Goal: Information Seeking & Learning: Learn about a topic

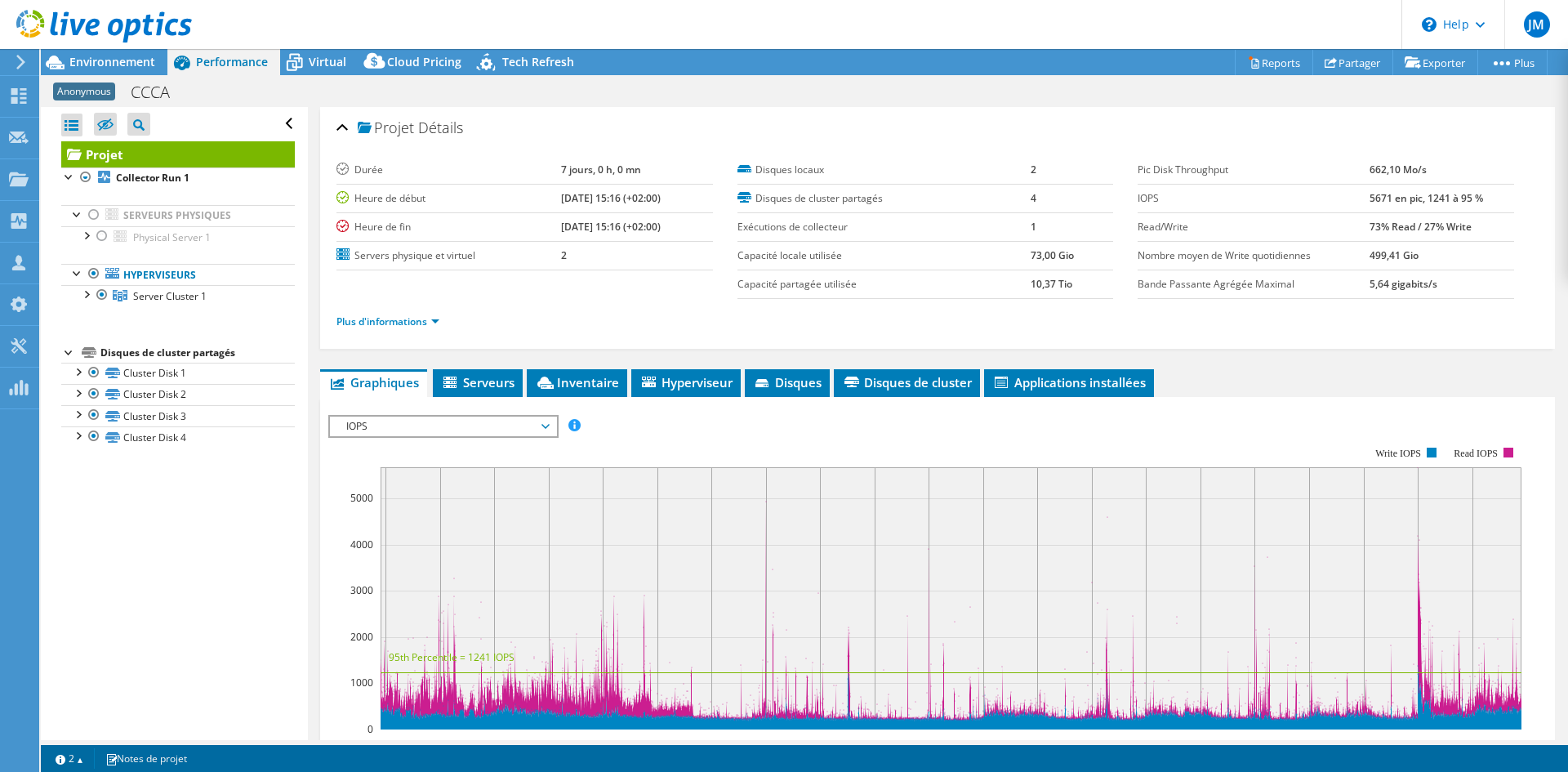
select select "USD"
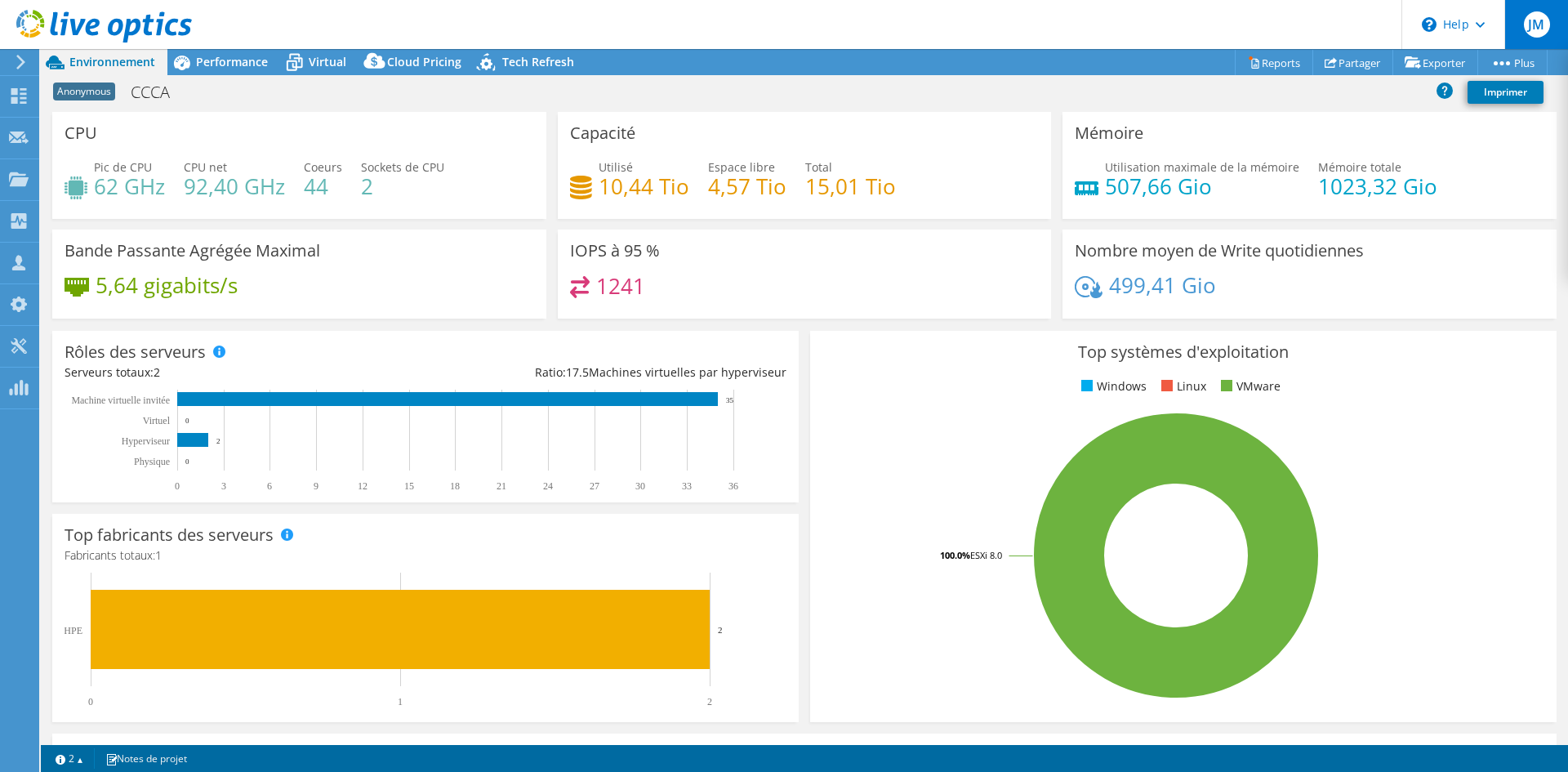
select select "USD"
radio input "true"
radio input "false"
click at [847, 458] on rect at bounding box center [1175, 555] width 707 height 286
click at [225, 69] on div "Performance" at bounding box center [224, 62] width 113 height 27
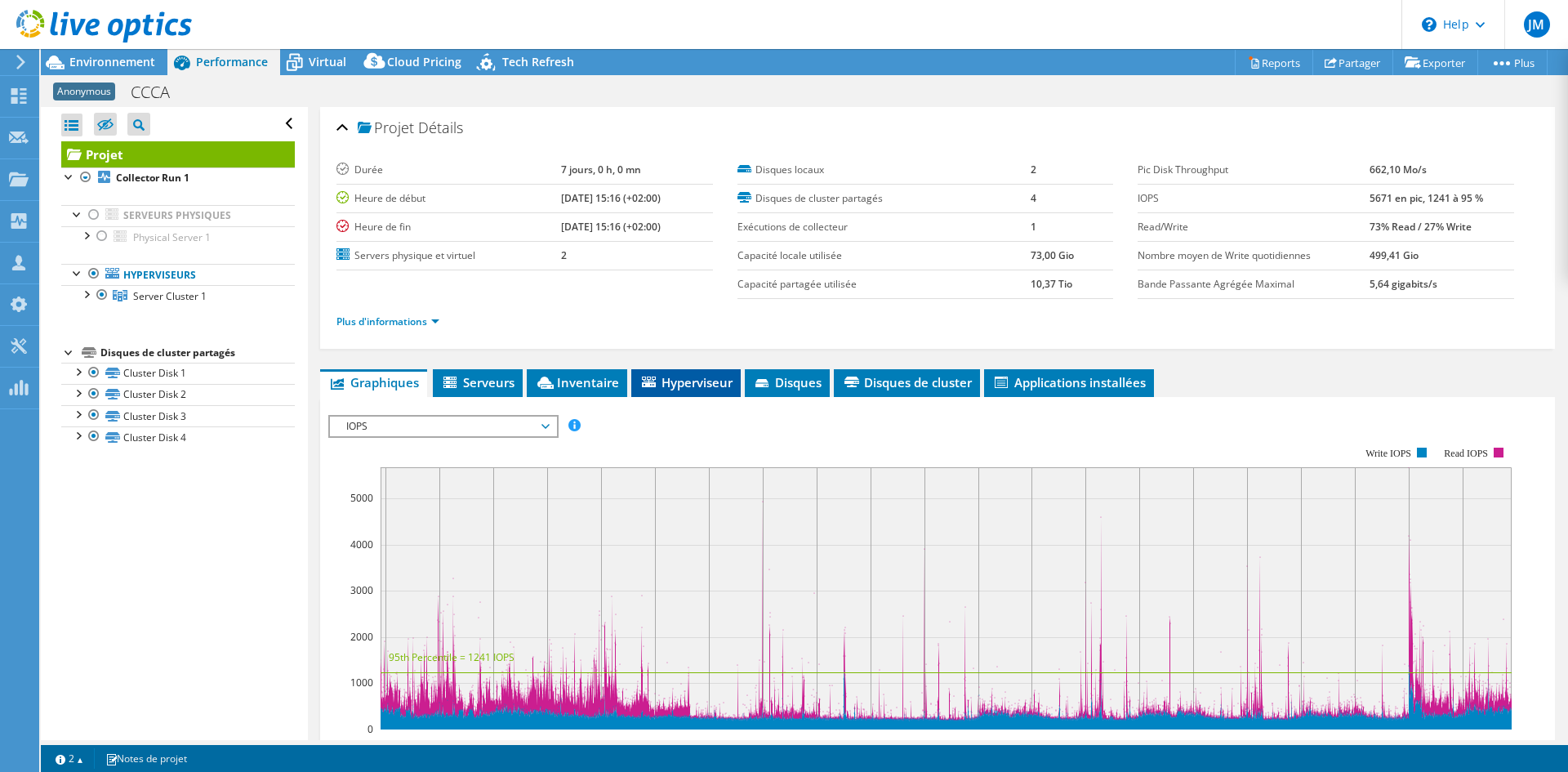
click at [710, 385] on span "Hyperviseur" at bounding box center [685, 382] width 93 height 16
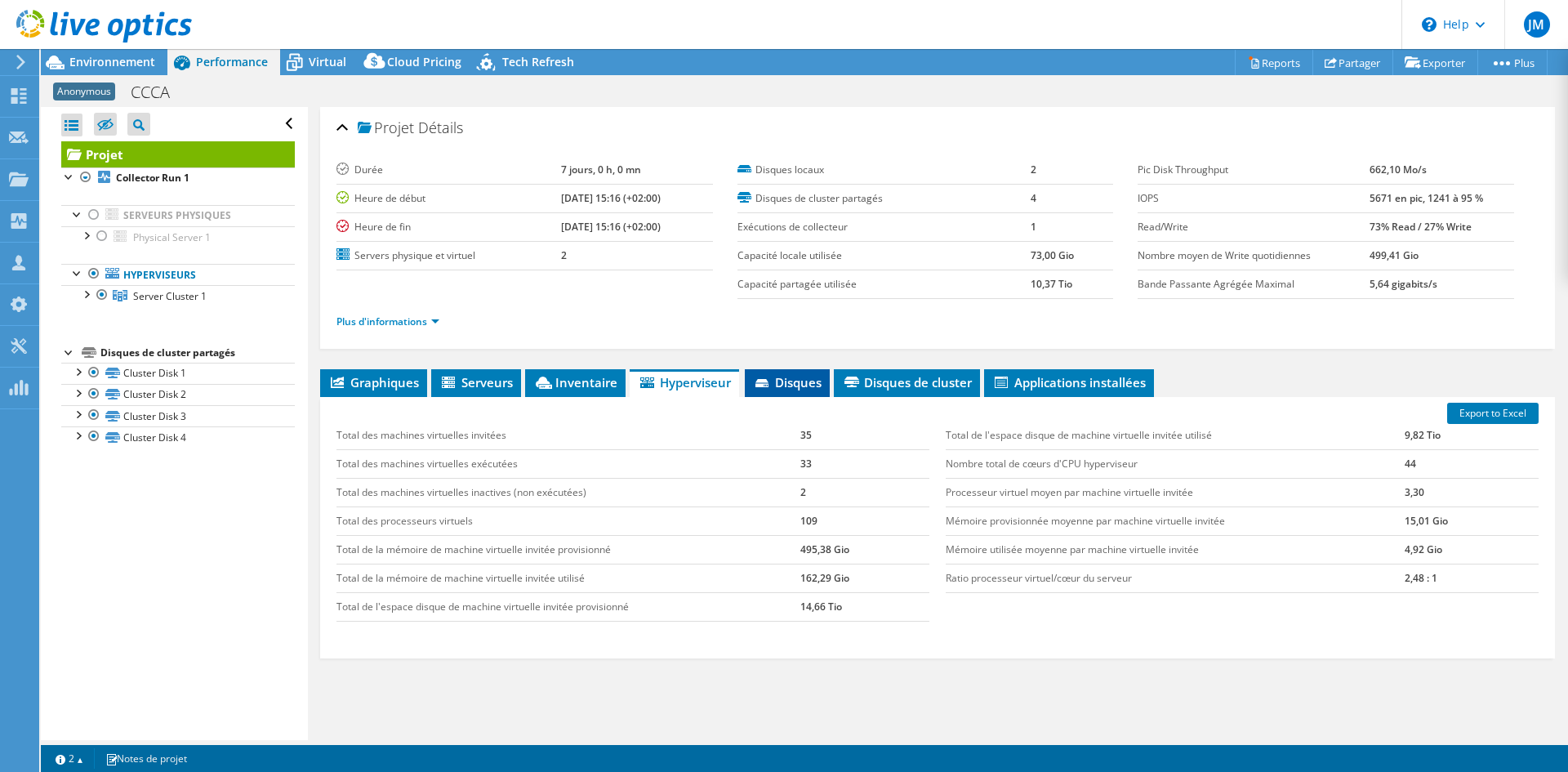
click at [802, 386] on span "Disques" at bounding box center [787, 382] width 68 height 16
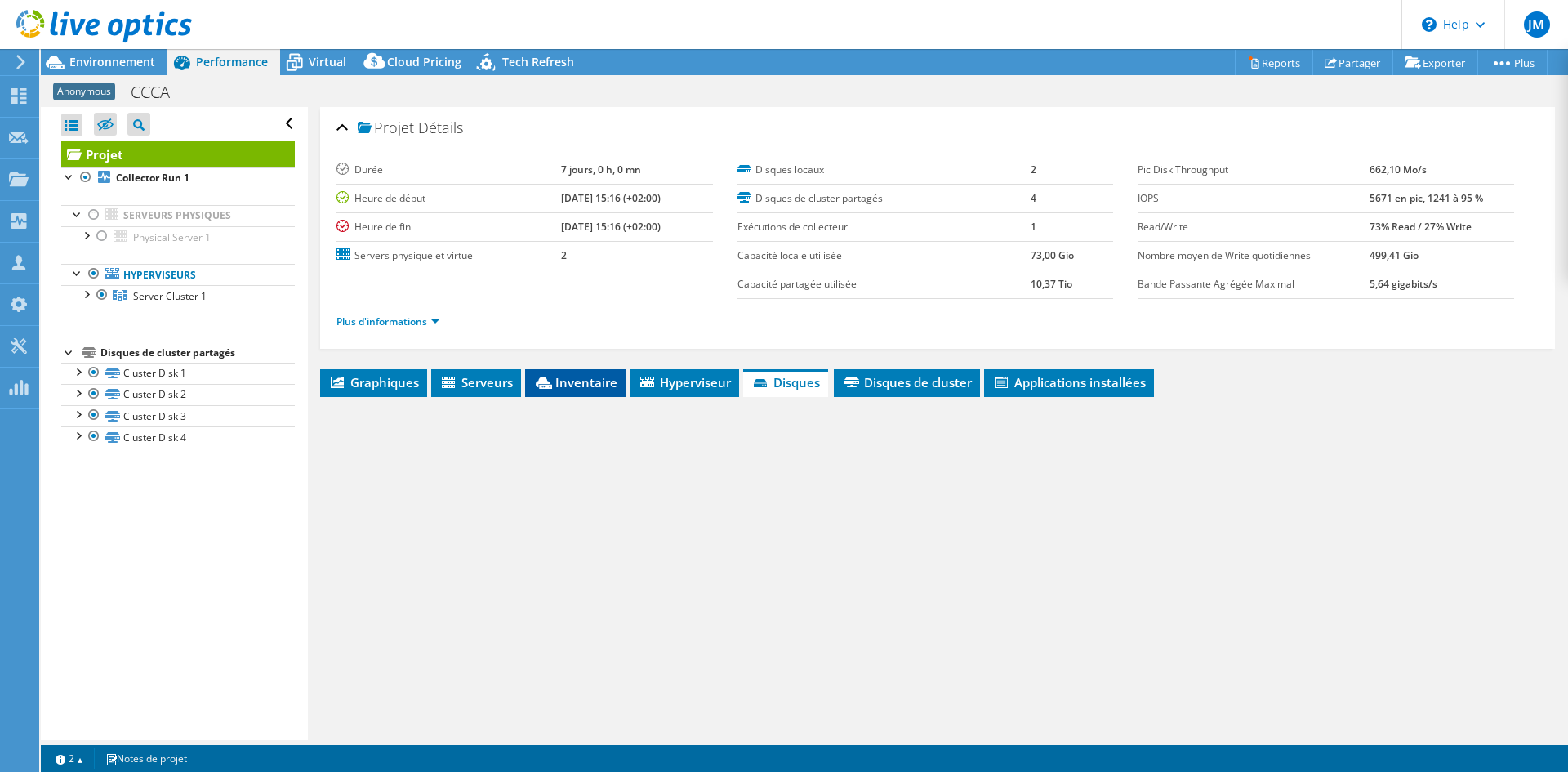
click at [577, 374] on span "Inventaire" at bounding box center [575, 382] width 84 height 16
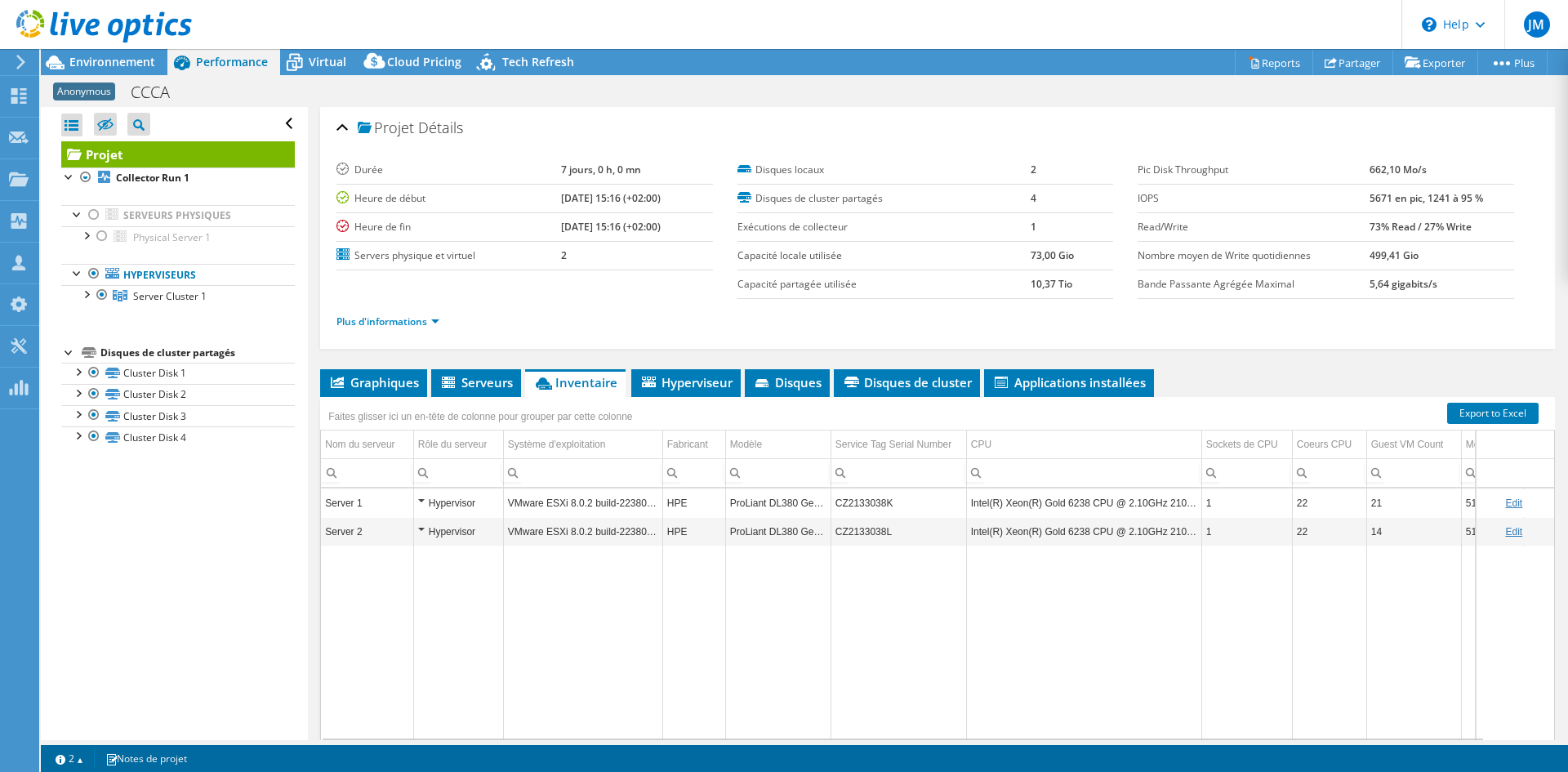
click at [1048, 505] on td "Intel(R) Xeon(R) Gold 6238 CPU @ 2.10GHz 210 GHz" at bounding box center [1083, 502] width 235 height 28
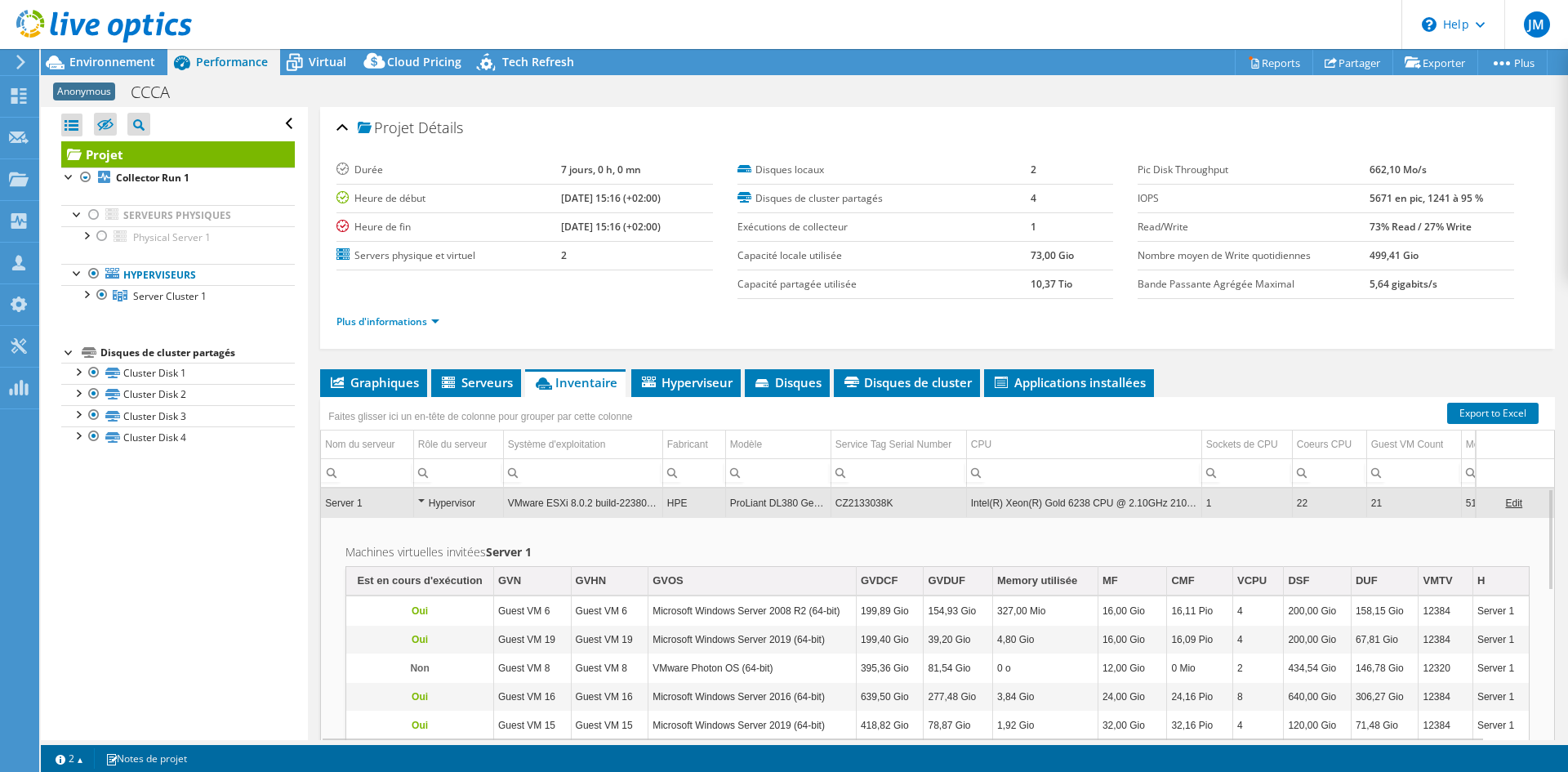
click at [1027, 505] on td "Intel(R) Xeon(R) Gold 6238 CPU @ 2.10GHz 210 GHz" at bounding box center [1083, 502] width 235 height 28
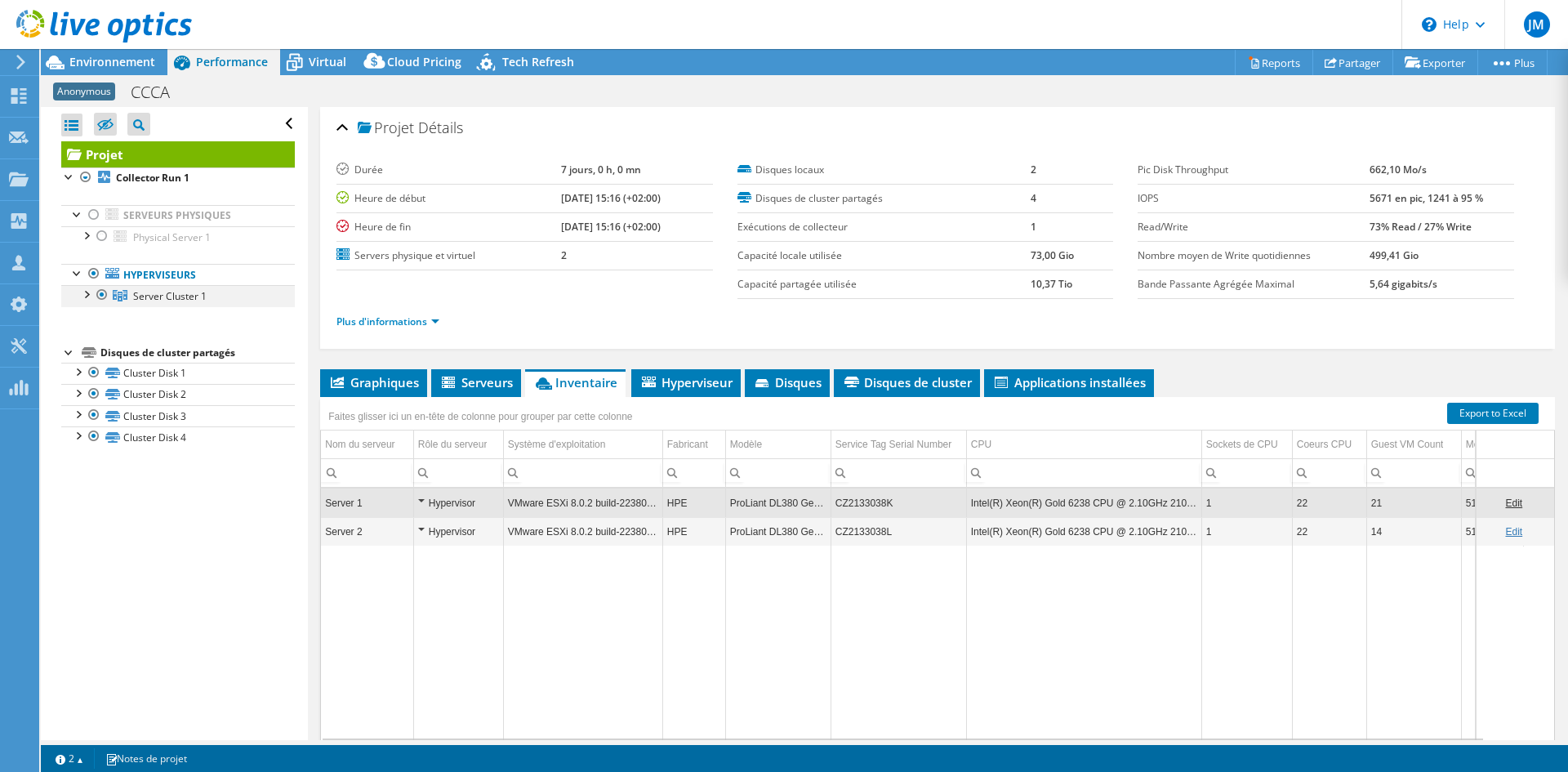
click at [86, 294] on div at bounding box center [86, 293] width 16 height 16
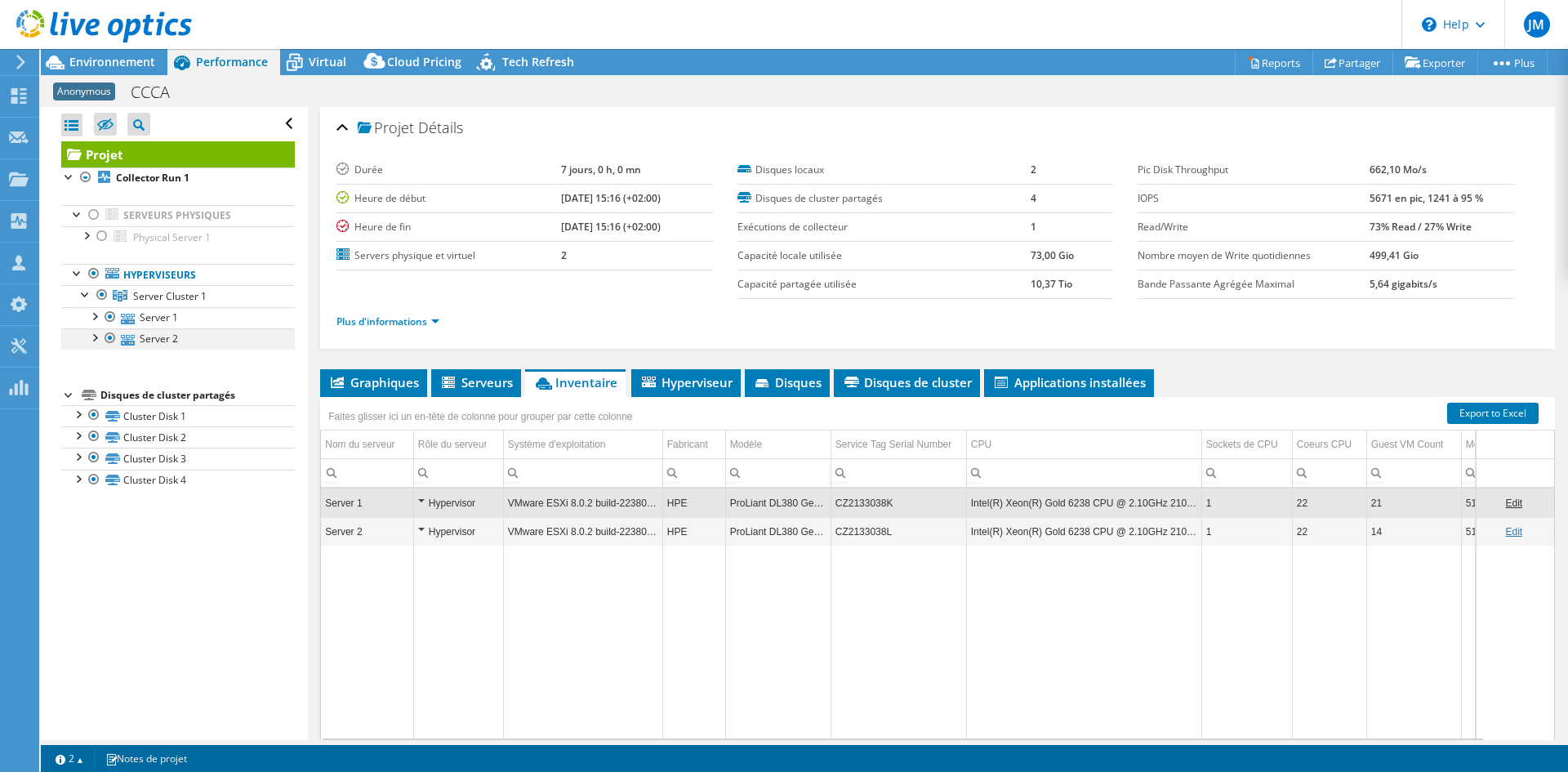
click at [108, 335] on div at bounding box center [109, 338] width 16 height 20
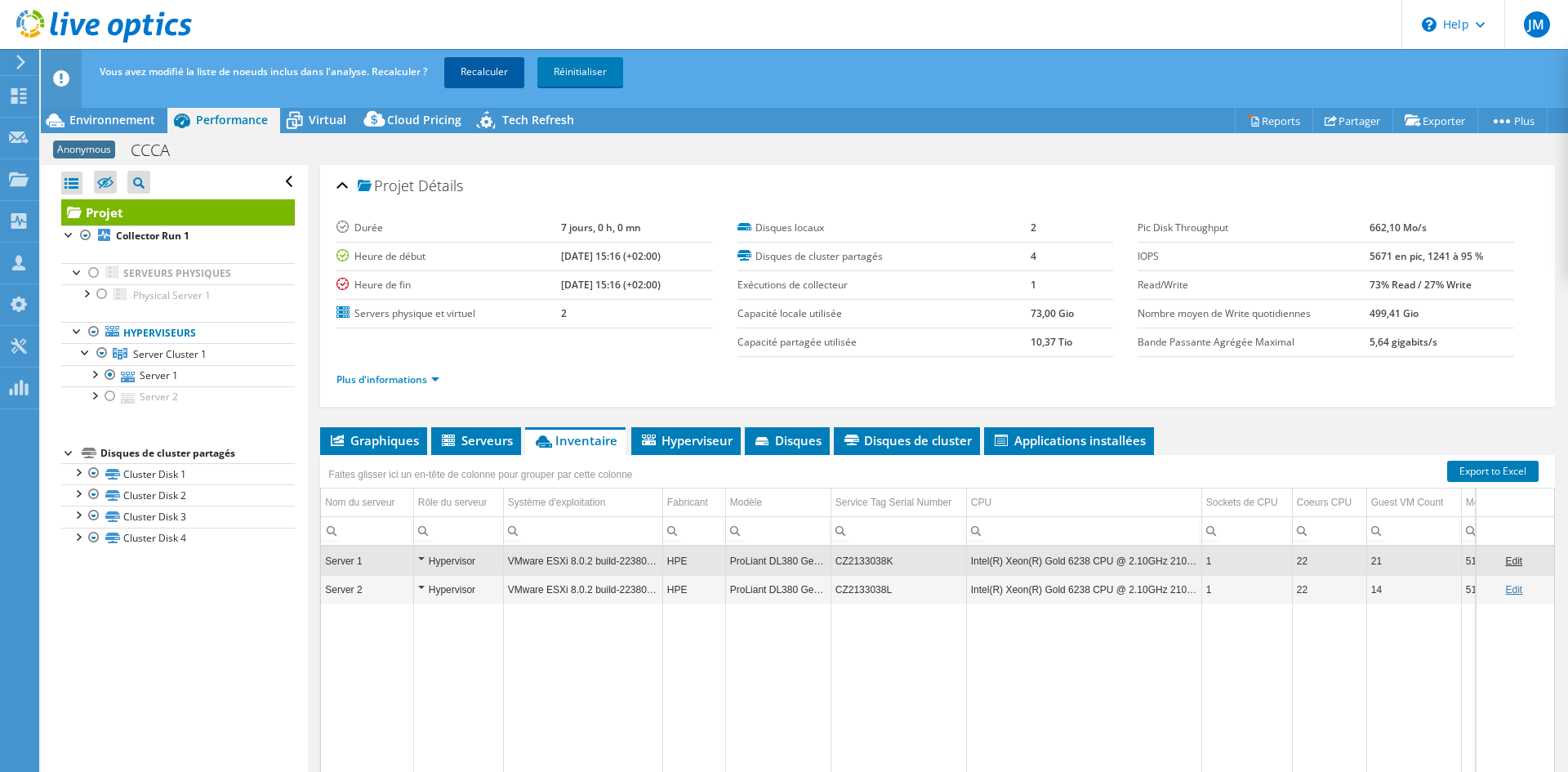
click at [477, 69] on link "Recalculer" at bounding box center [484, 72] width 80 height 29
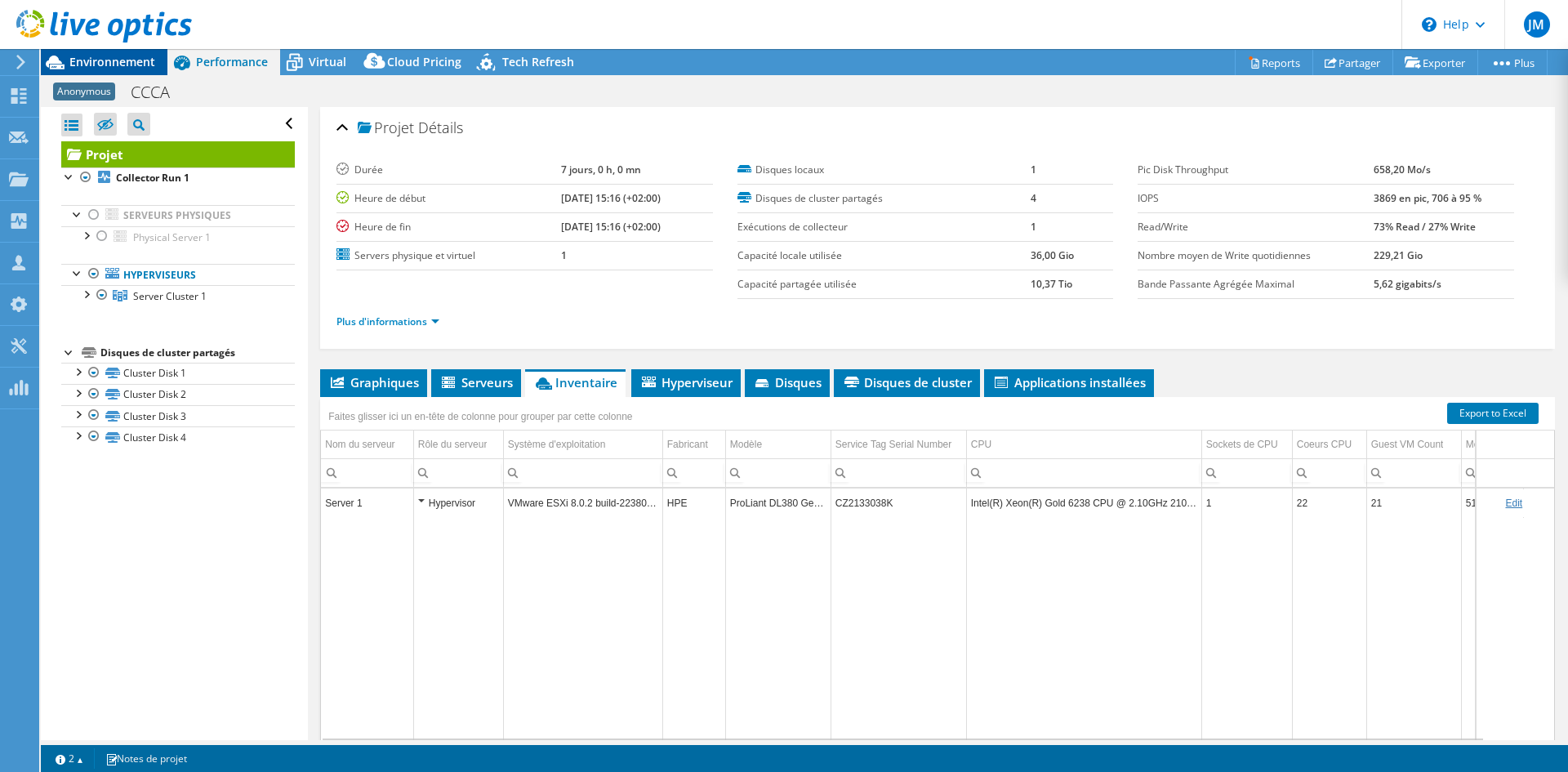
click at [101, 59] on span "Environnement" at bounding box center [112, 62] width 86 height 15
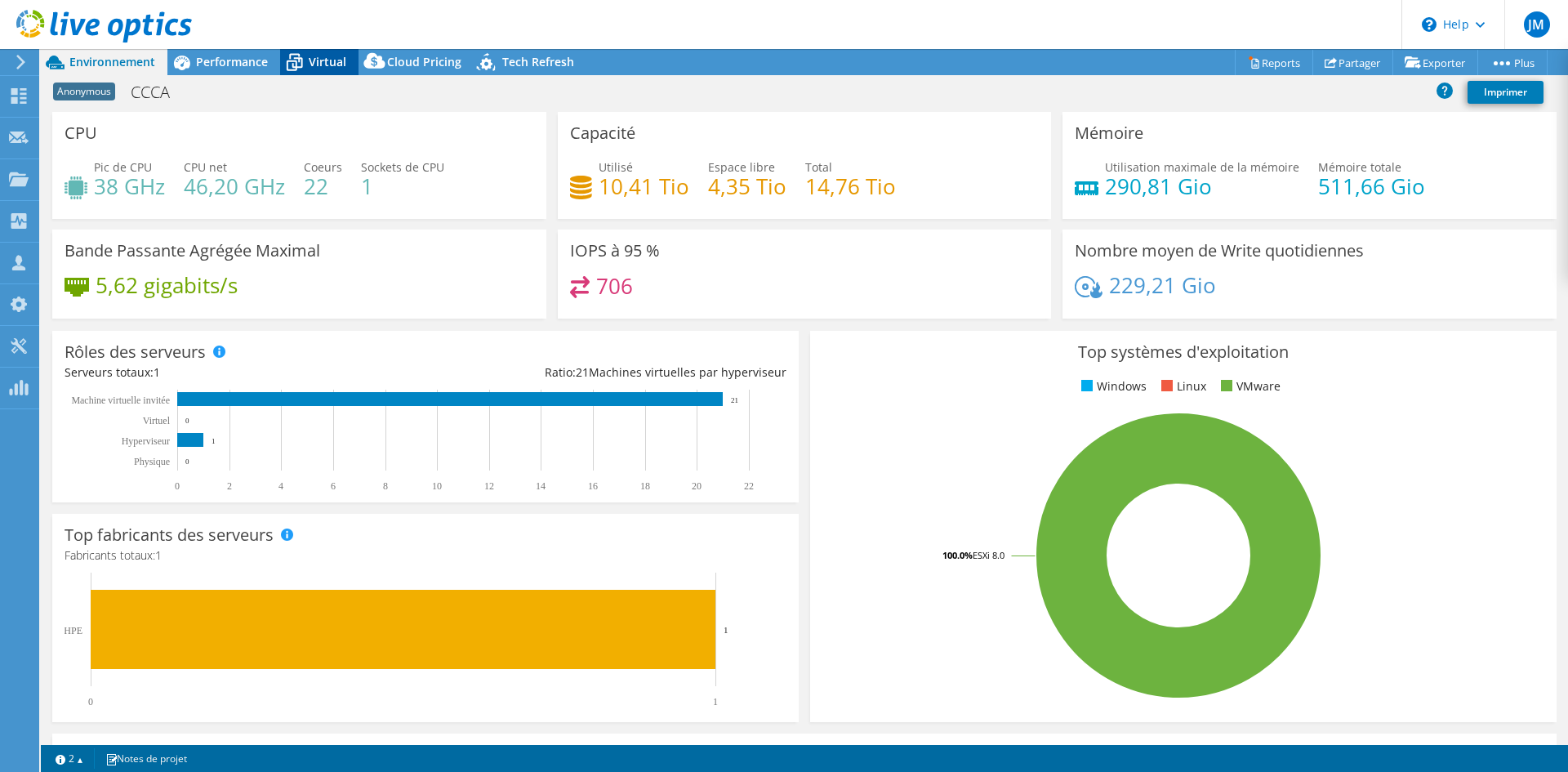
click at [322, 59] on span "Virtual" at bounding box center [328, 62] width 38 height 15
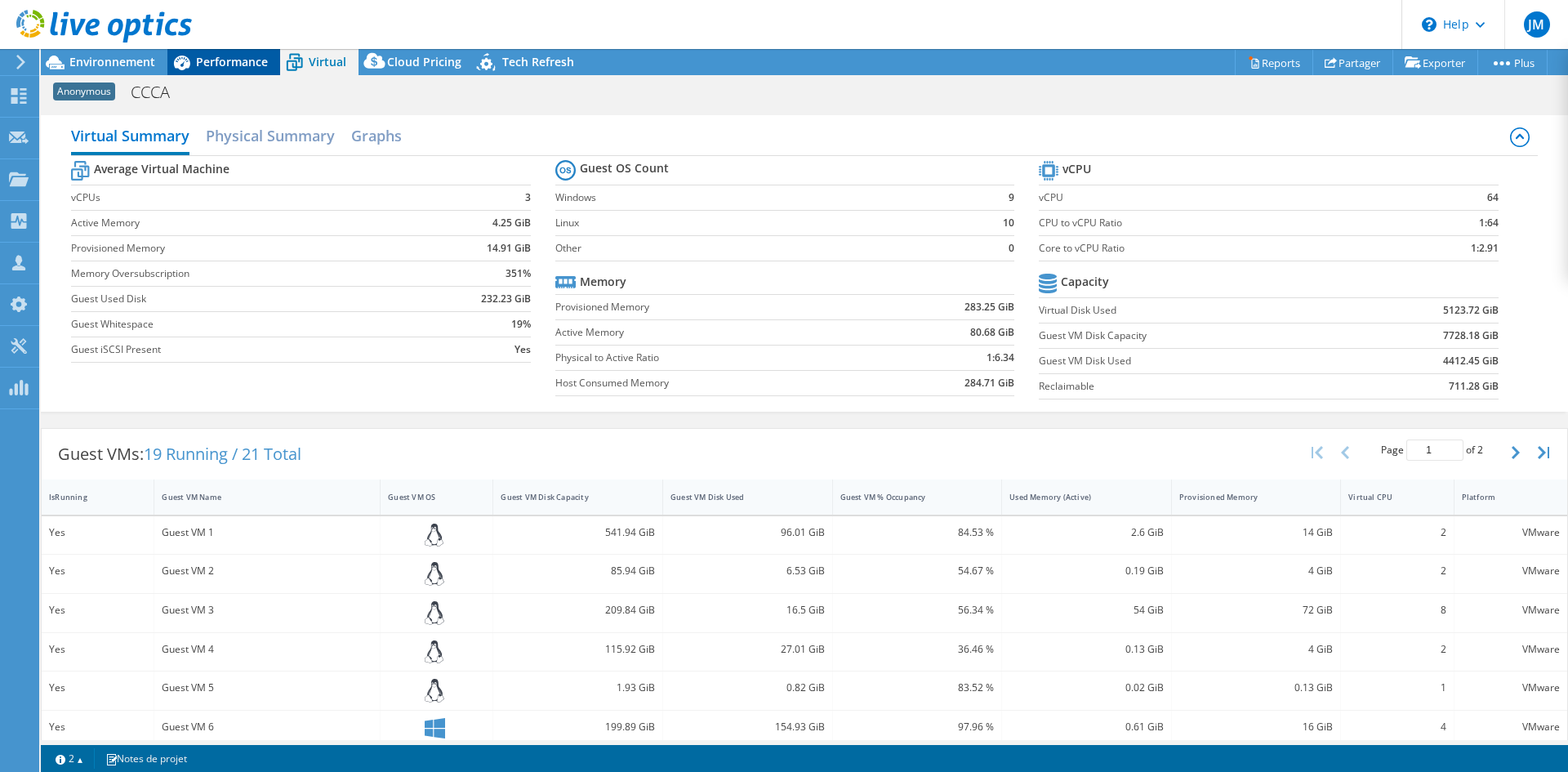
click at [233, 54] on span "Performance" at bounding box center [232, 62] width 72 height 15
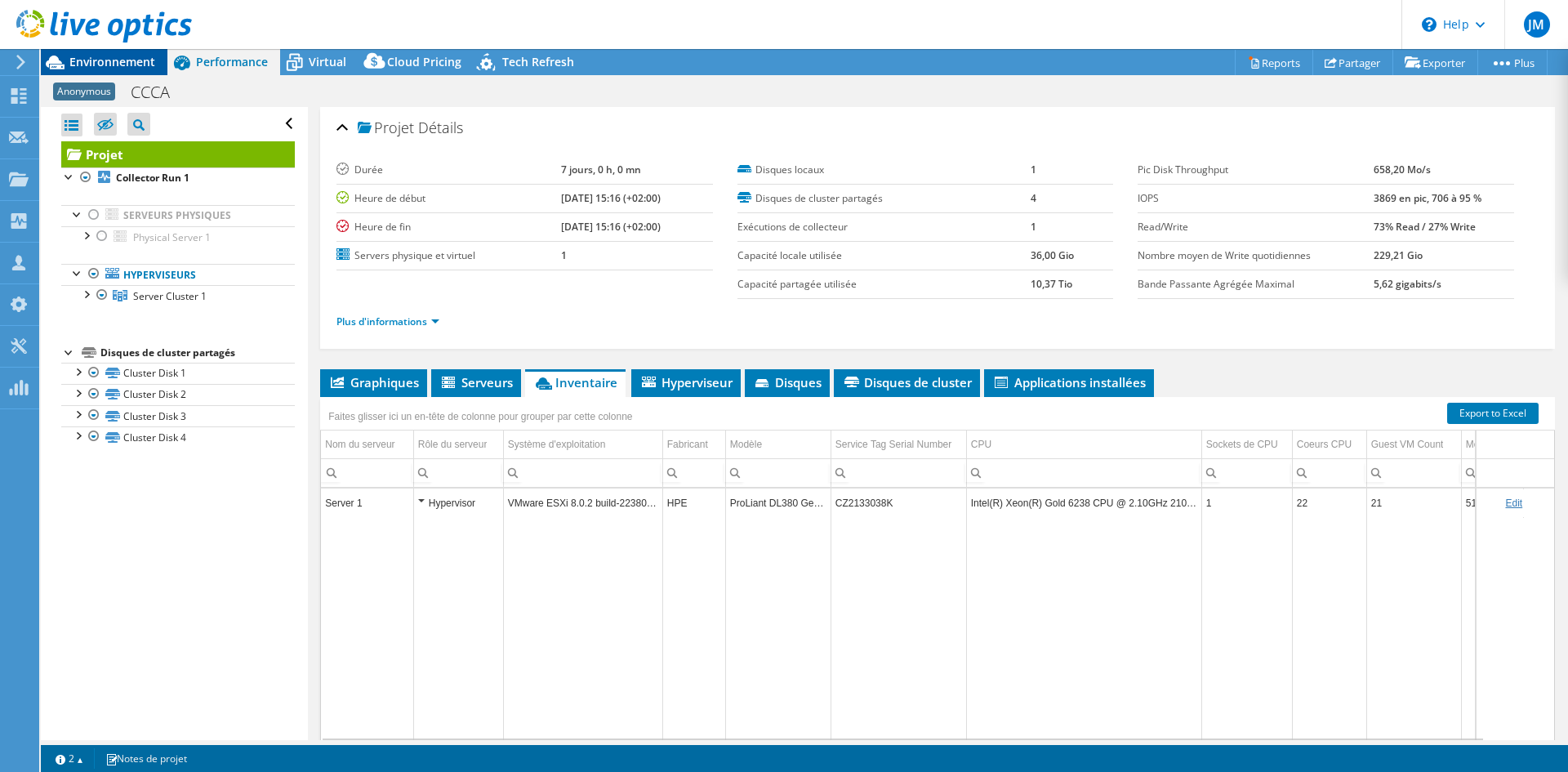
click at [125, 62] on span "Environnement" at bounding box center [112, 62] width 86 height 15
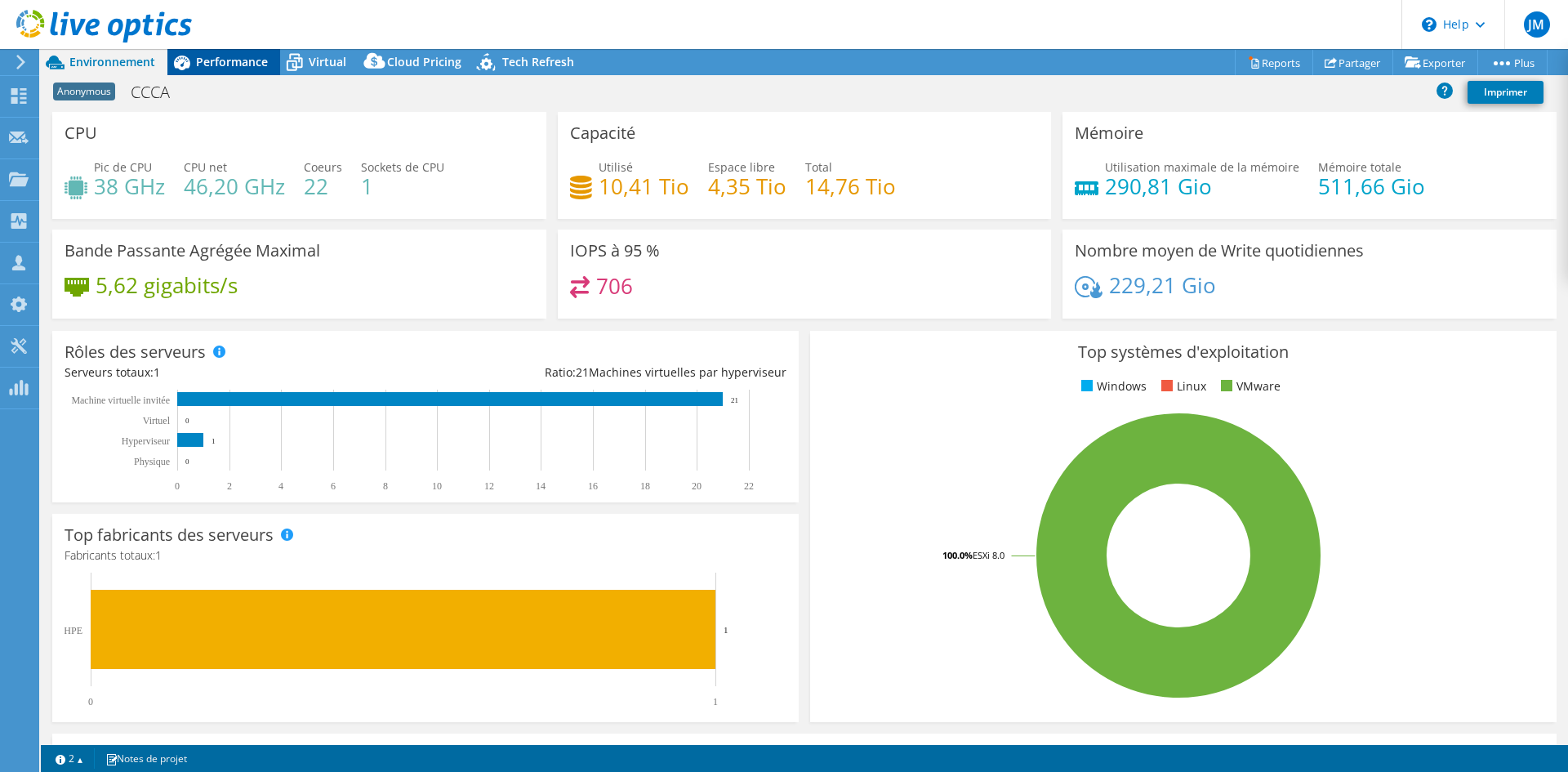
click at [243, 68] on div "Performance" at bounding box center [224, 62] width 113 height 27
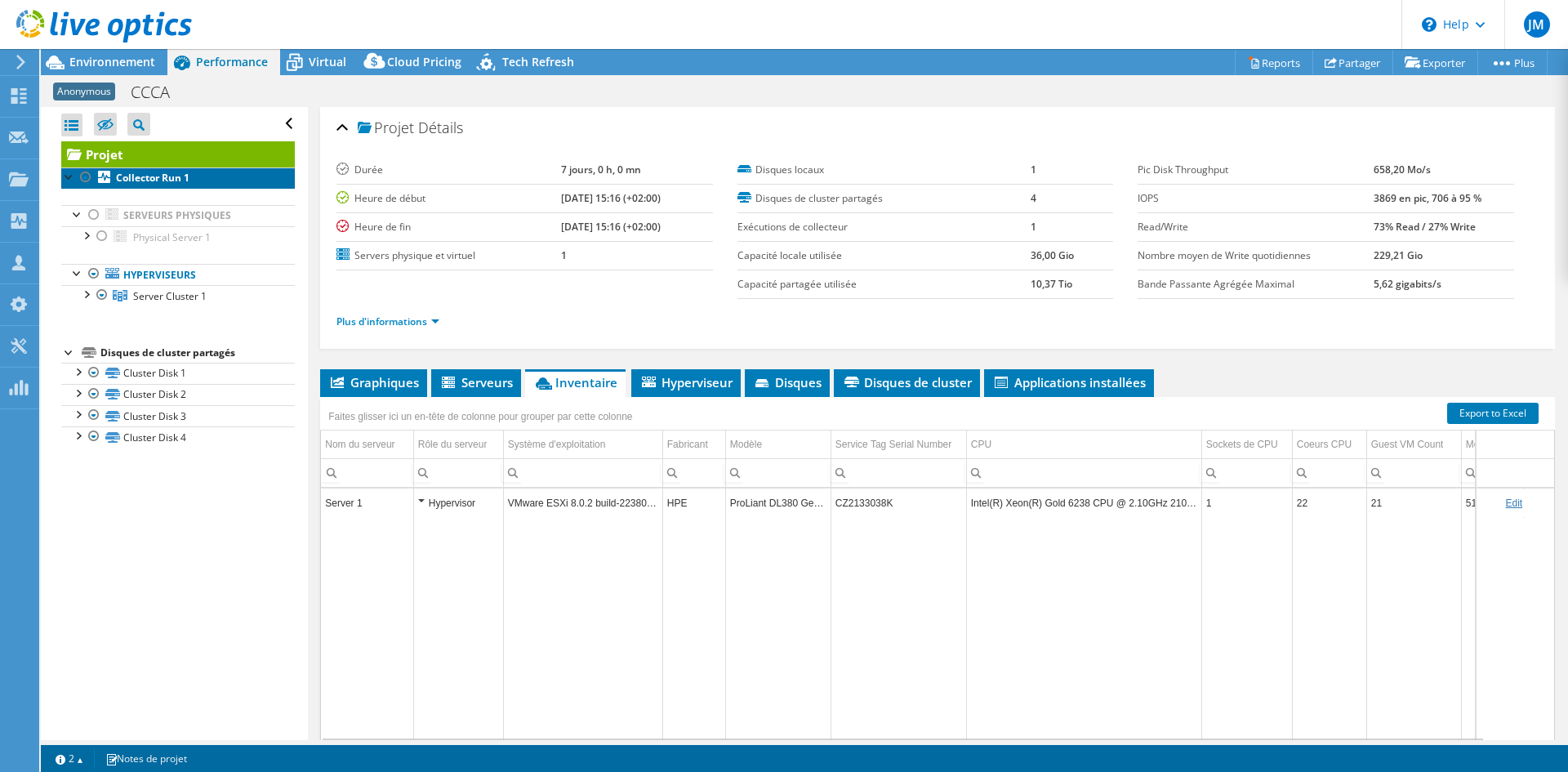
click at [200, 177] on link "Collector Run 1" at bounding box center [178, 178] width 234 height 21
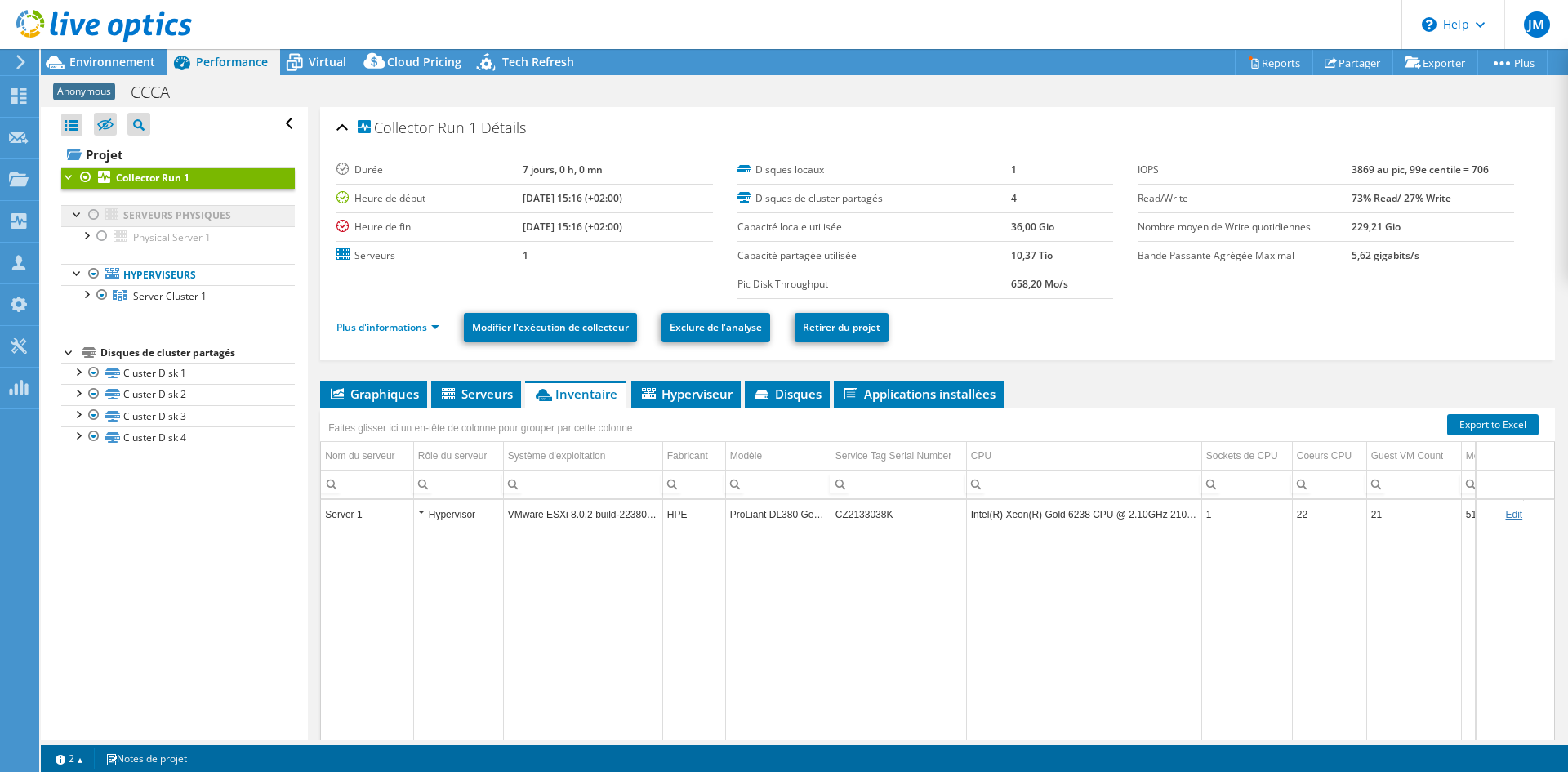
click at [155, 214] on link "Serveurs physiques" at bounding box center [178, 216] width 234 height 21
click at [90, 215] on div at bounding box center [93, 215] width 16 height 20
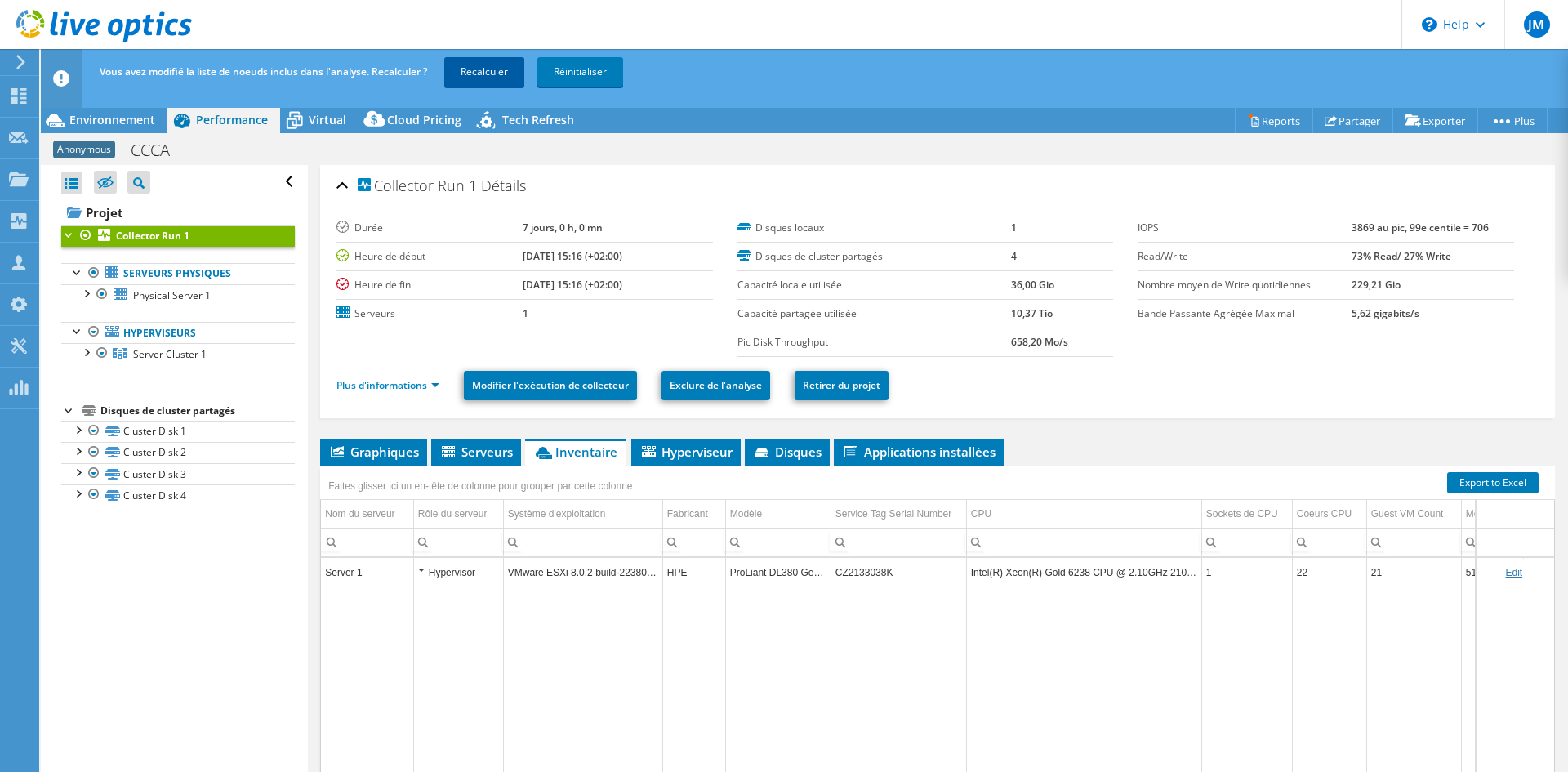
click at [467, 73] on link "Recalculer" at bounding box center [484, 72] width 80 height 29
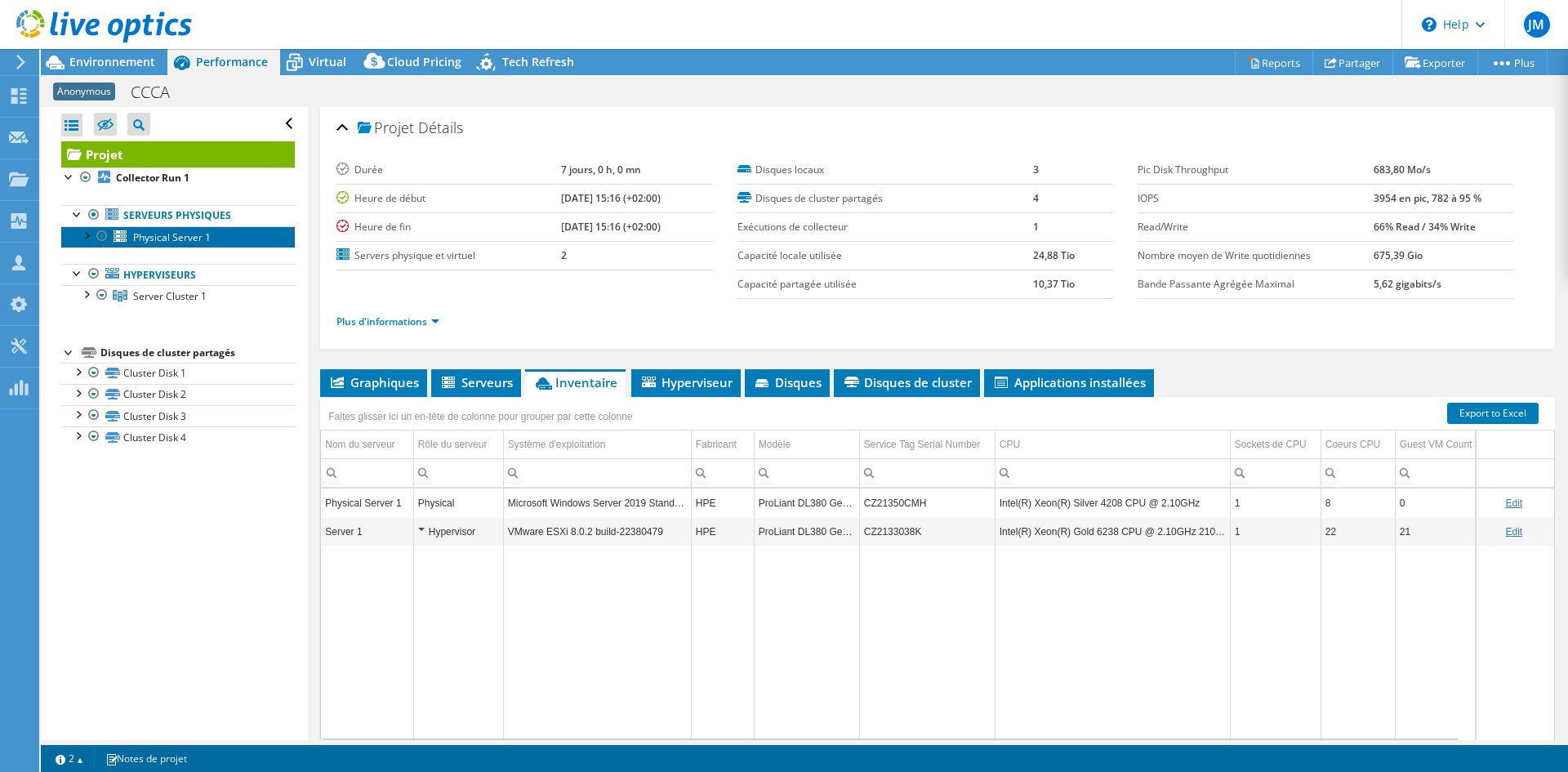
click at [231, 229] on link "Physical Server 1" at bounding box center [178, 236] width 234 height 21
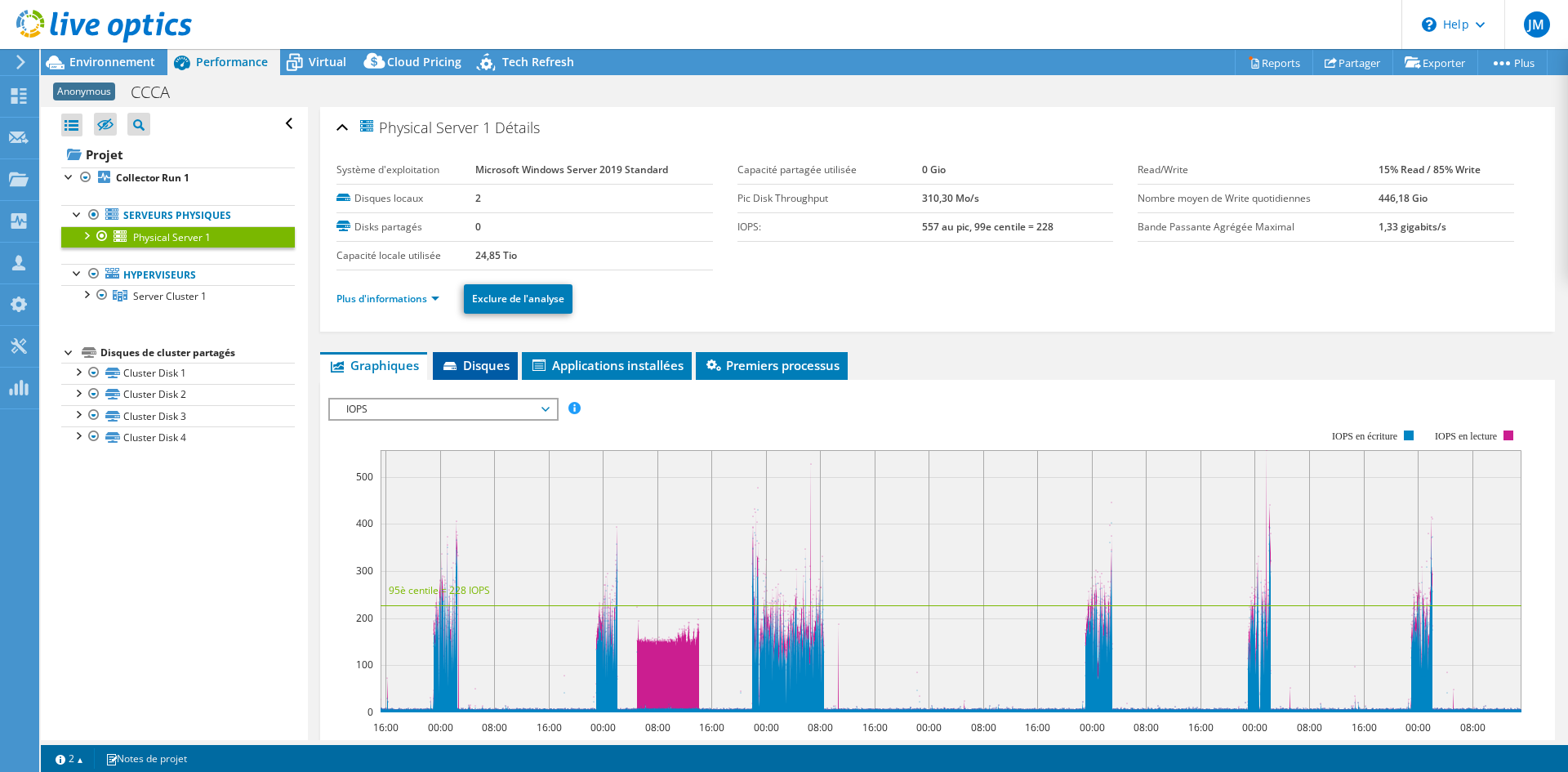
click at [490, 365] on span "Disques" at bounding box center [475, 365] width 68 height 16
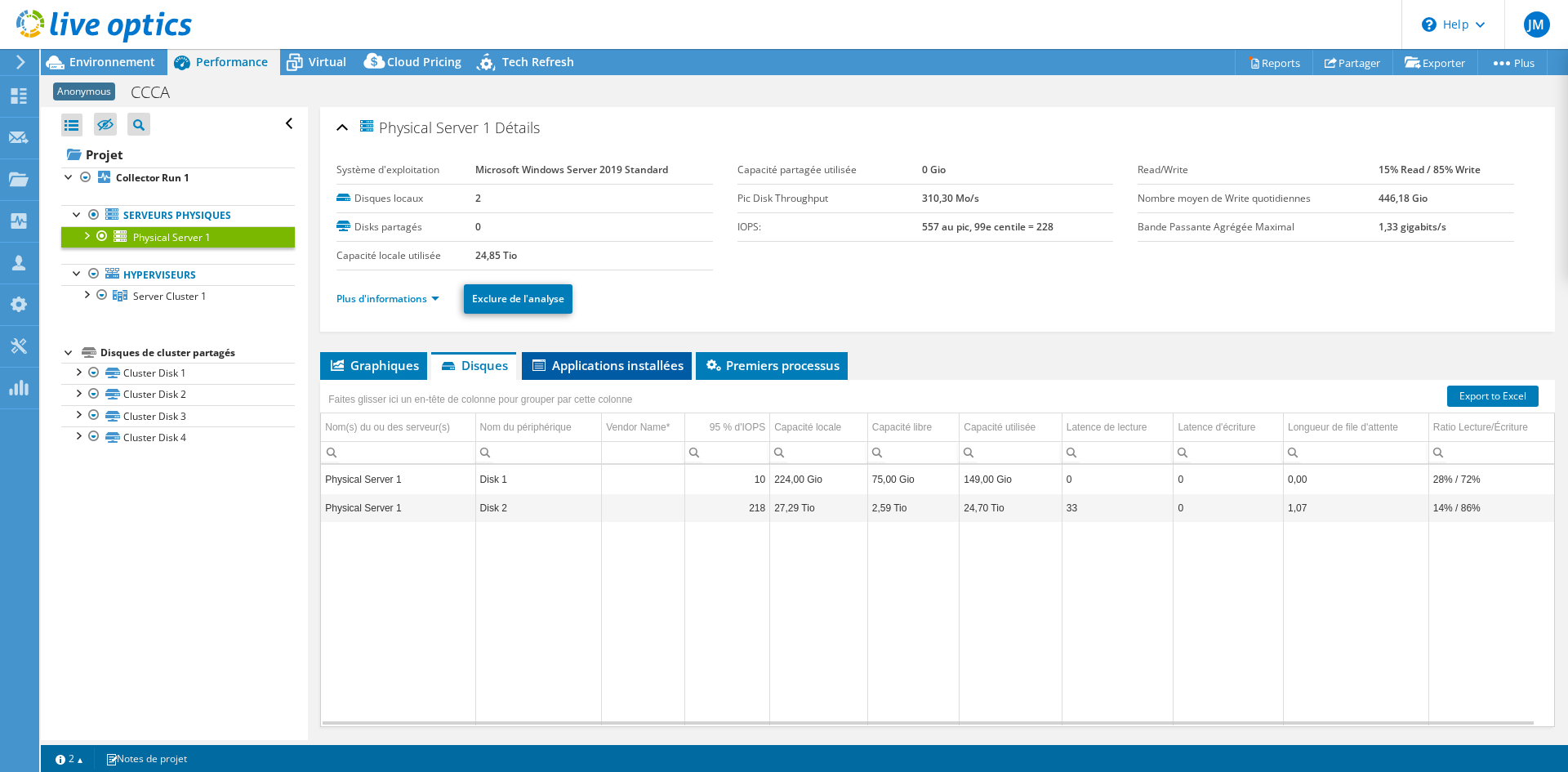
click at [586, 366] on span "Applications installées" at bounding box center [606, 365] width 153 height 16
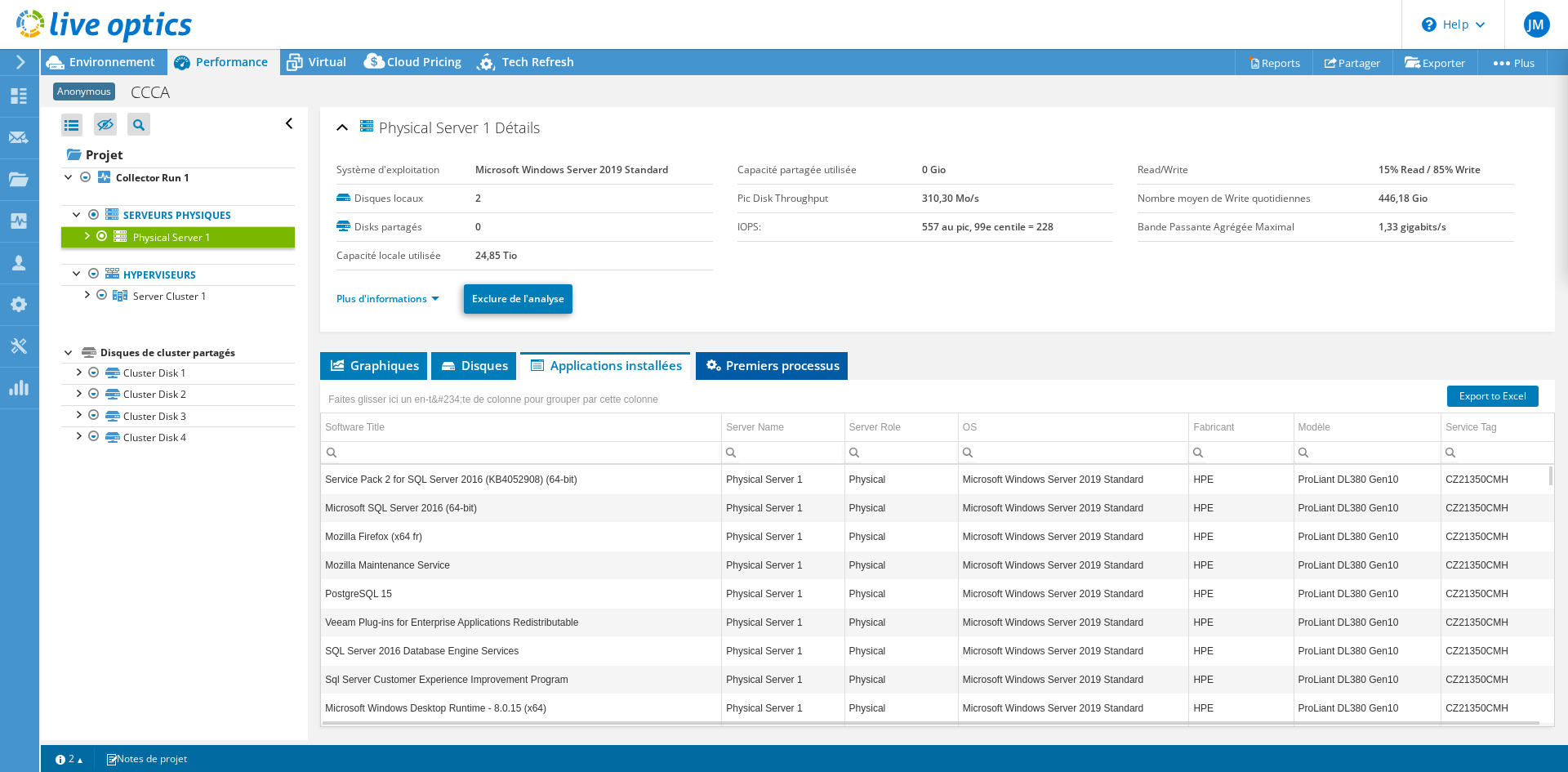
click at [741, 368] on span "Premiers processus" at bounding box center [772, 365] width 135 height 16
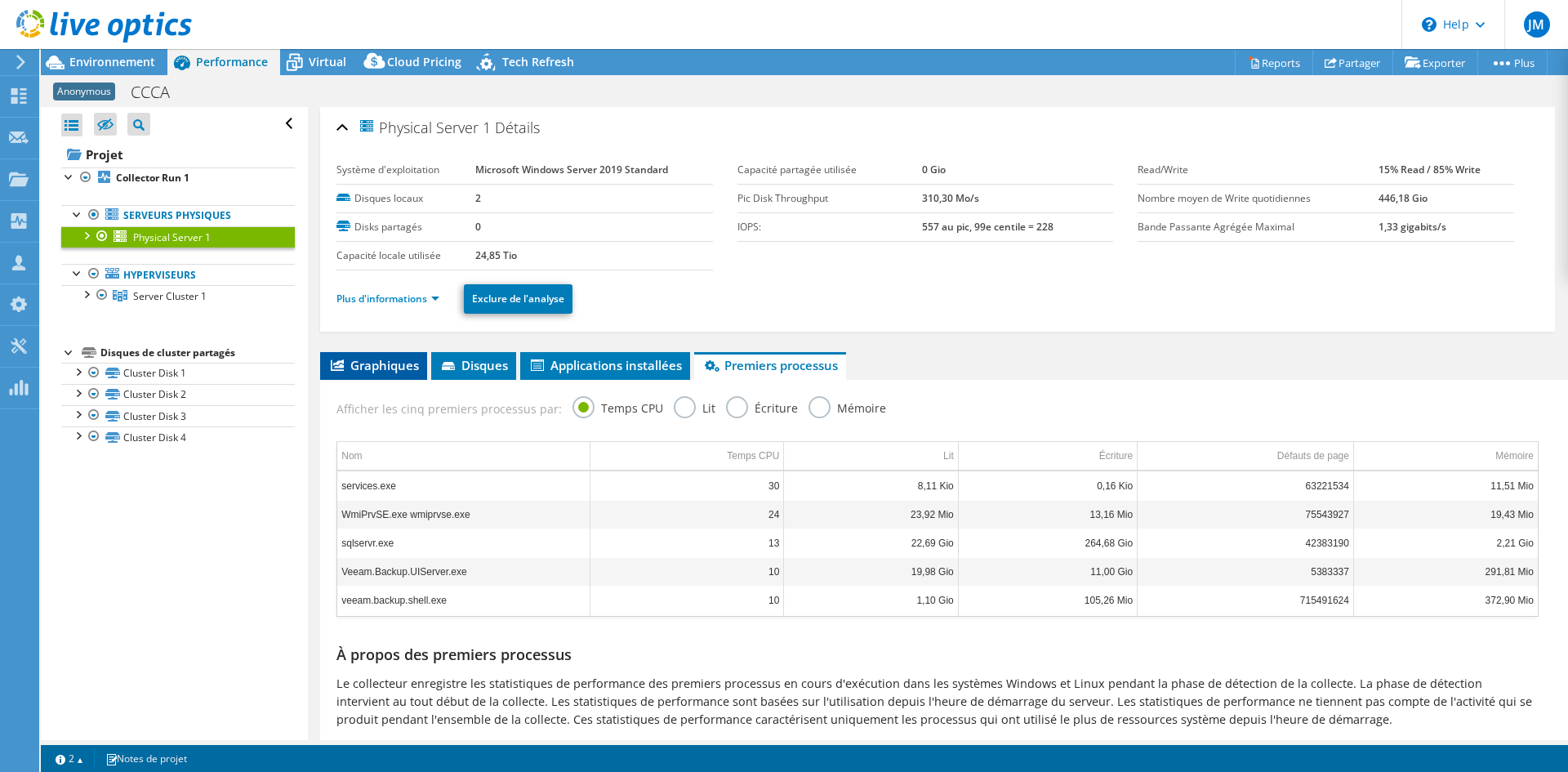
click at [365, 371] on span "Graphiques" at bounding box center [374, 365] width 91 height 16
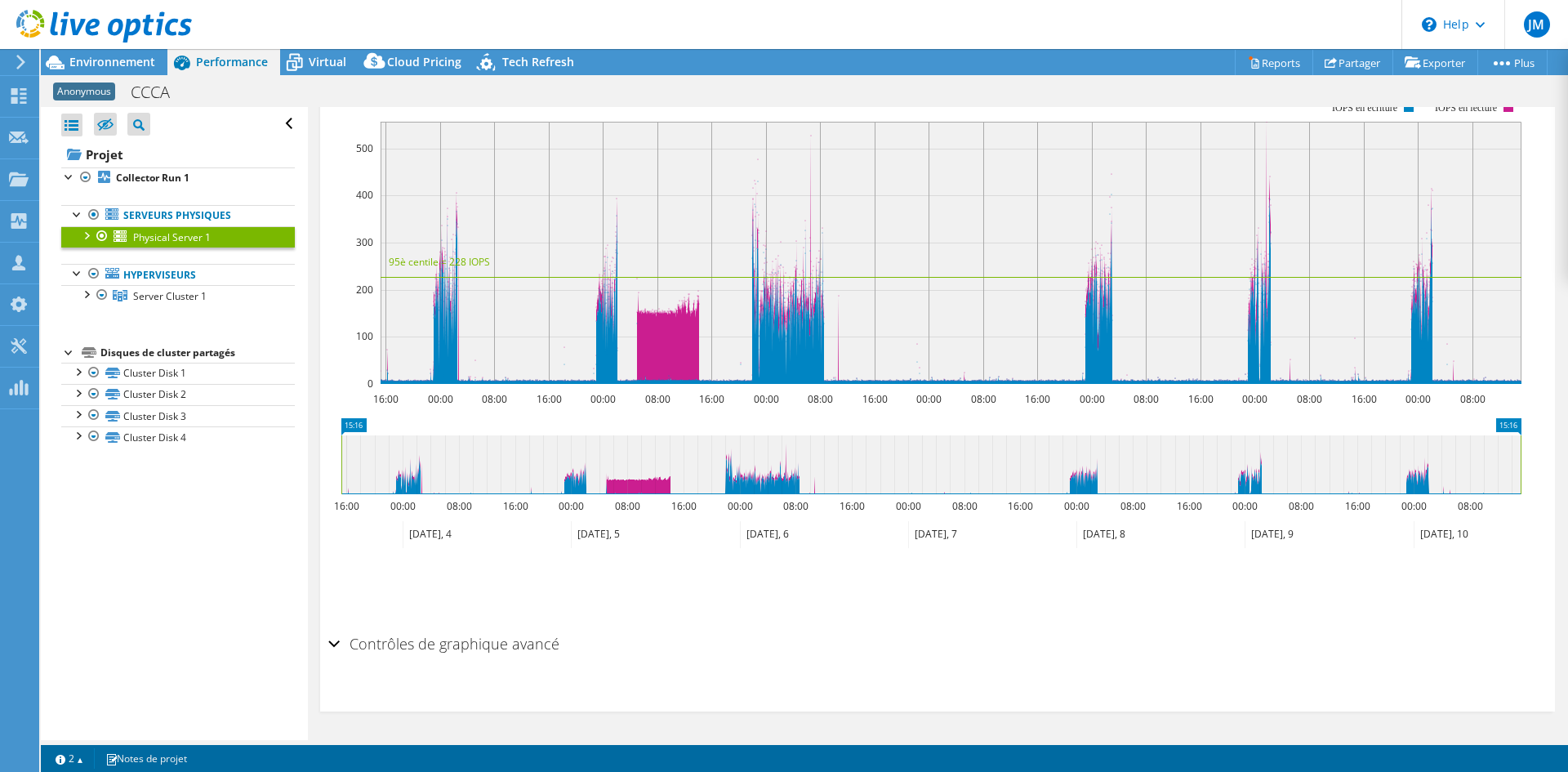
scroll to position [83, 0]
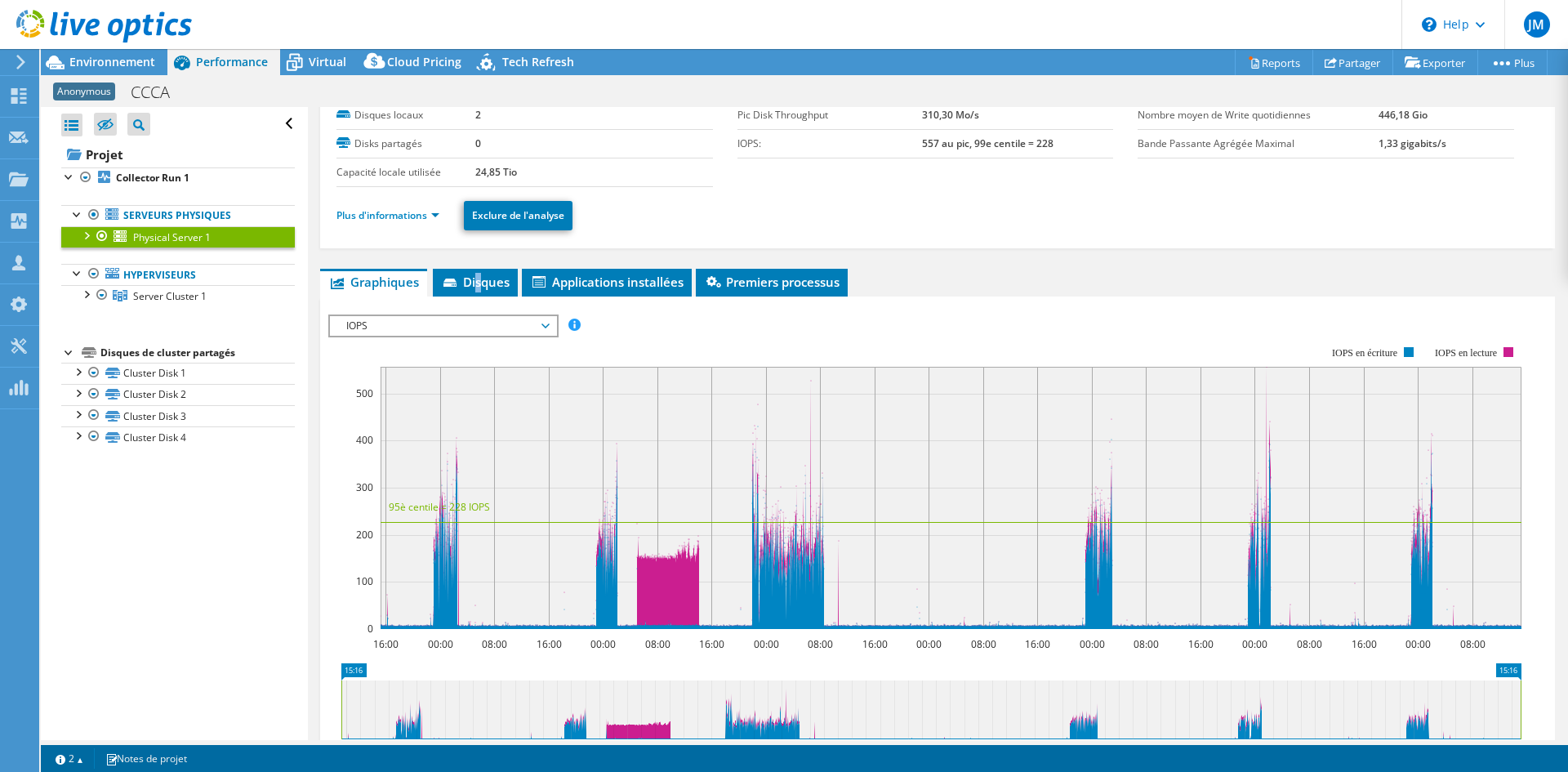
click at [479, 277] on span "Disques" at bounding box center [475, 282] width 68 height 16
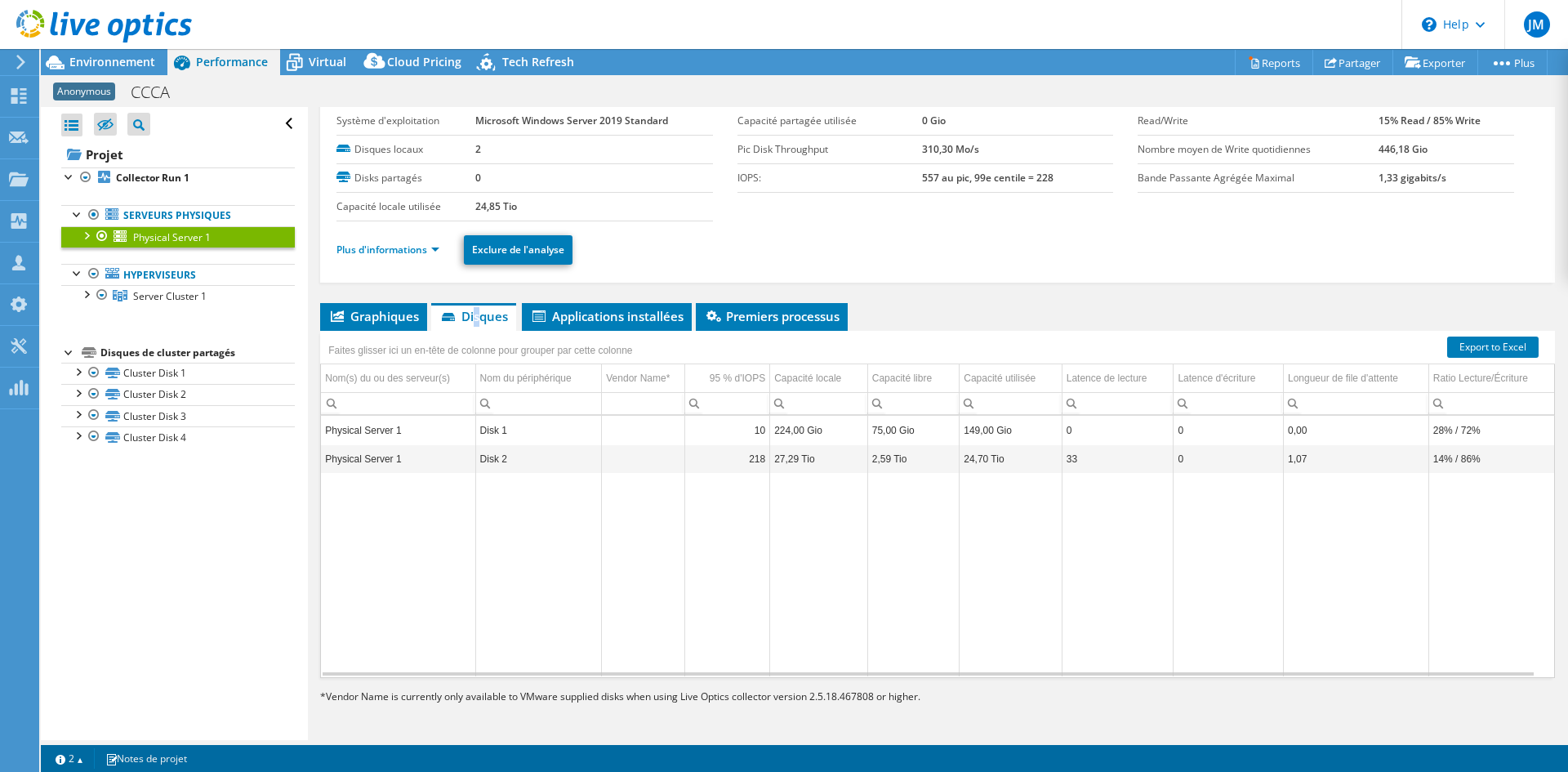
scroll to position [0, 0]
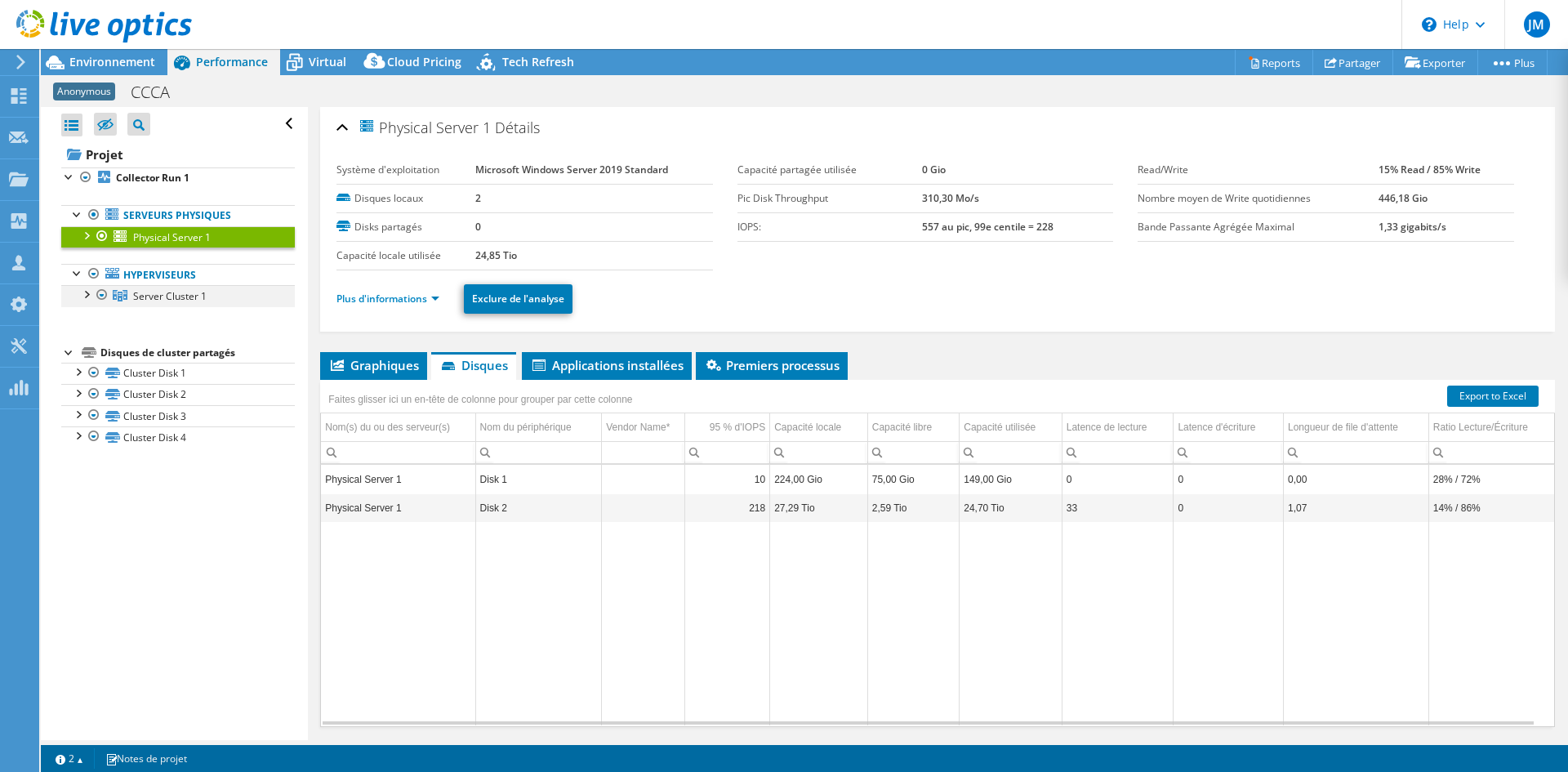
click at [81, 297] on div at bounding box center [86, 293] width 16 height 16
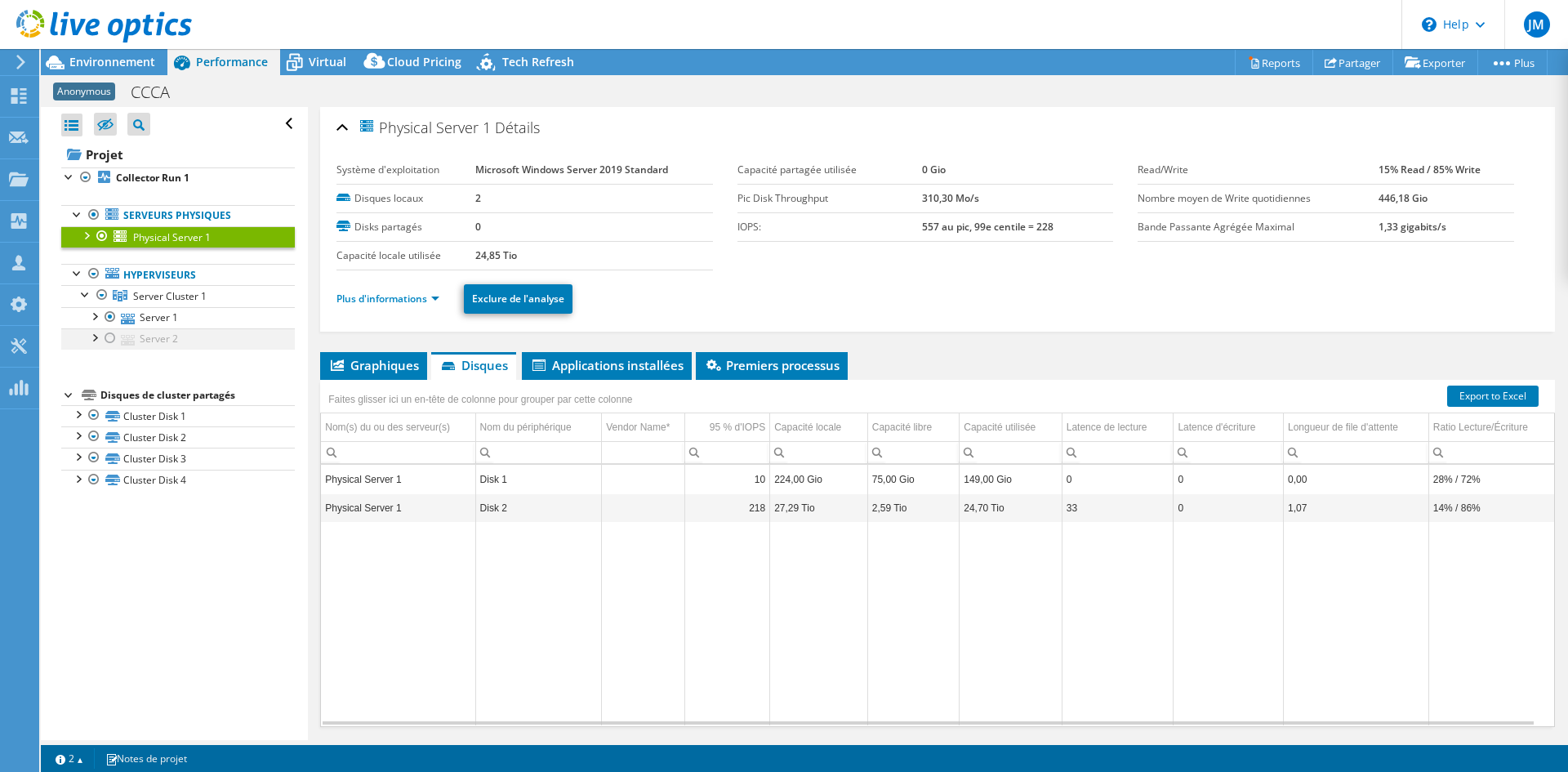
click at [116, 331] on div at bounding box center [109, 338] width 16 height 20
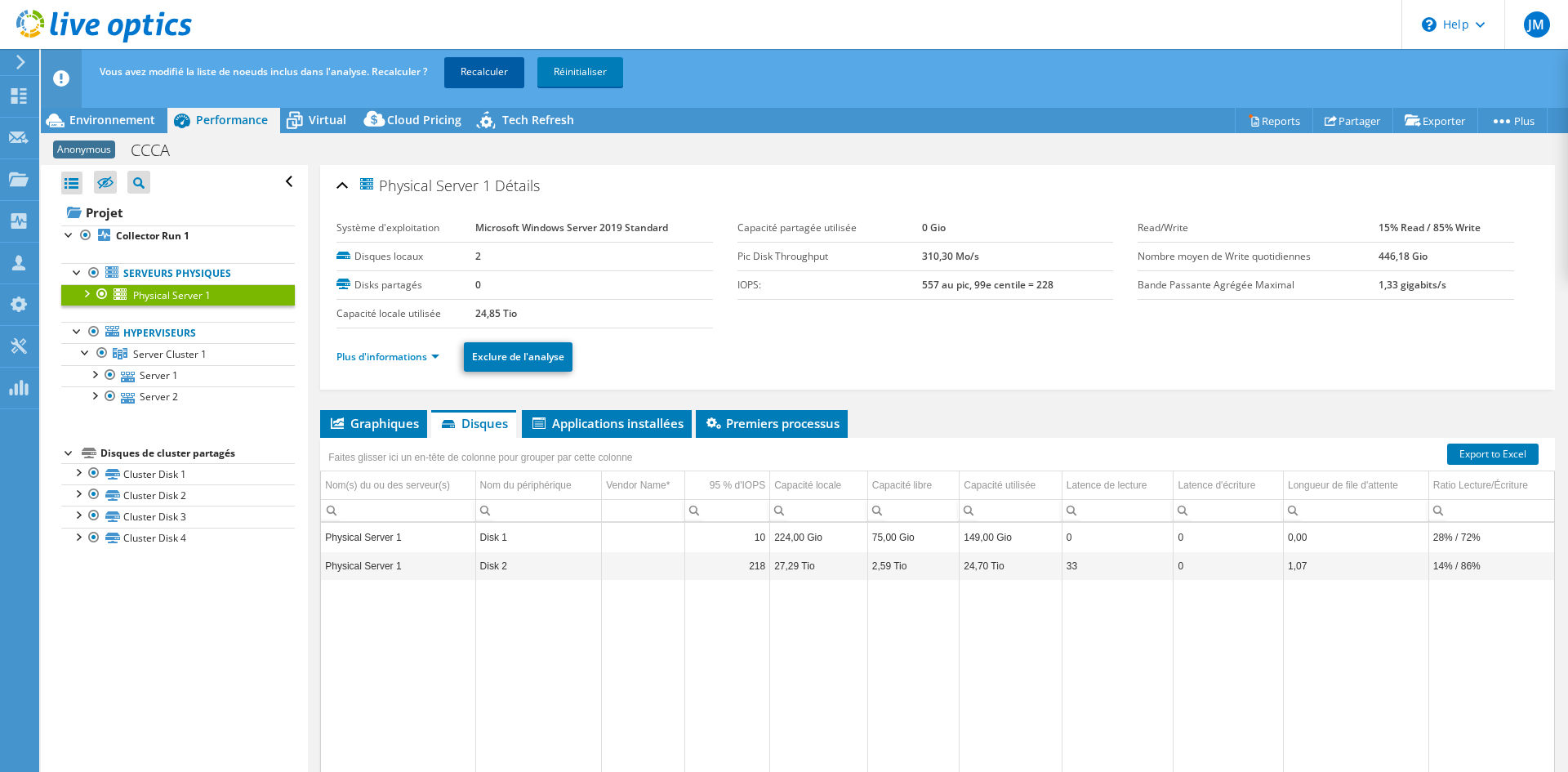
click at [468, 68] on link "Recalculer" at bounding box center [484, 72] width 80 height 29
click at [70, 97] on div "Tableau de bord" at bounding box center [92, 97] width 107 height 41
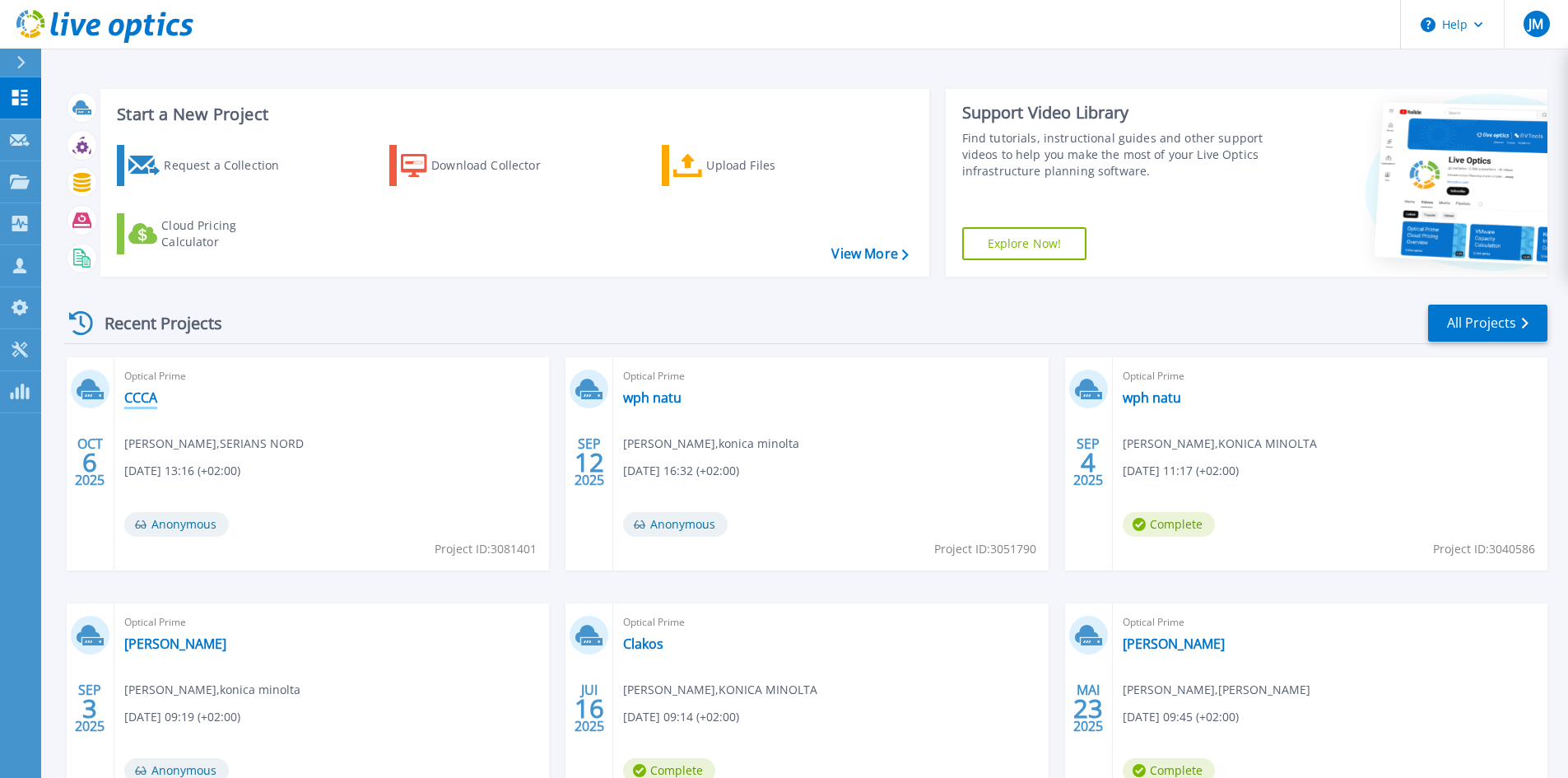
click at [147, 392] on link "CCCA" at bounding box center [141, 398] width 33 height 16
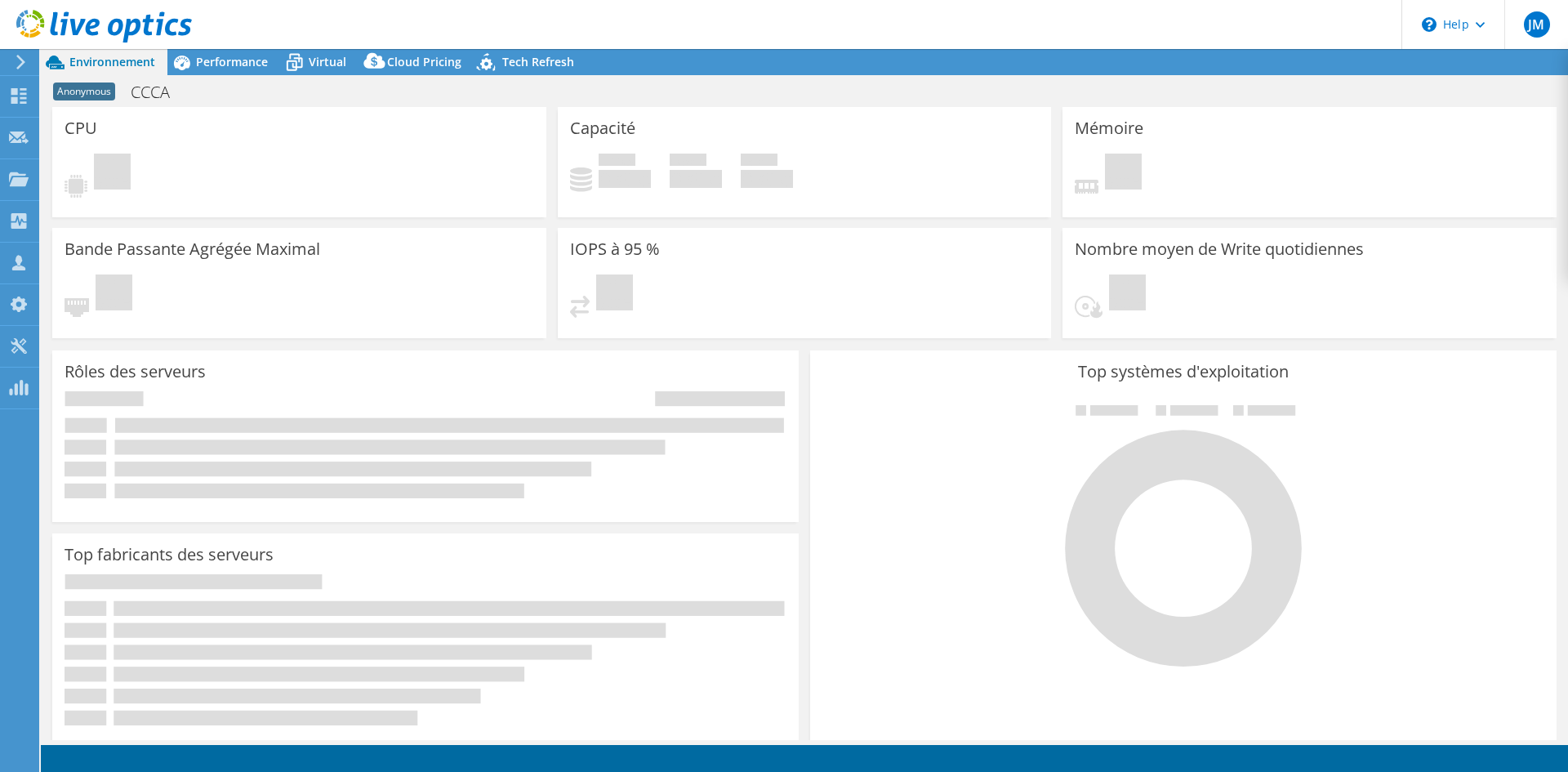
select select "USD"
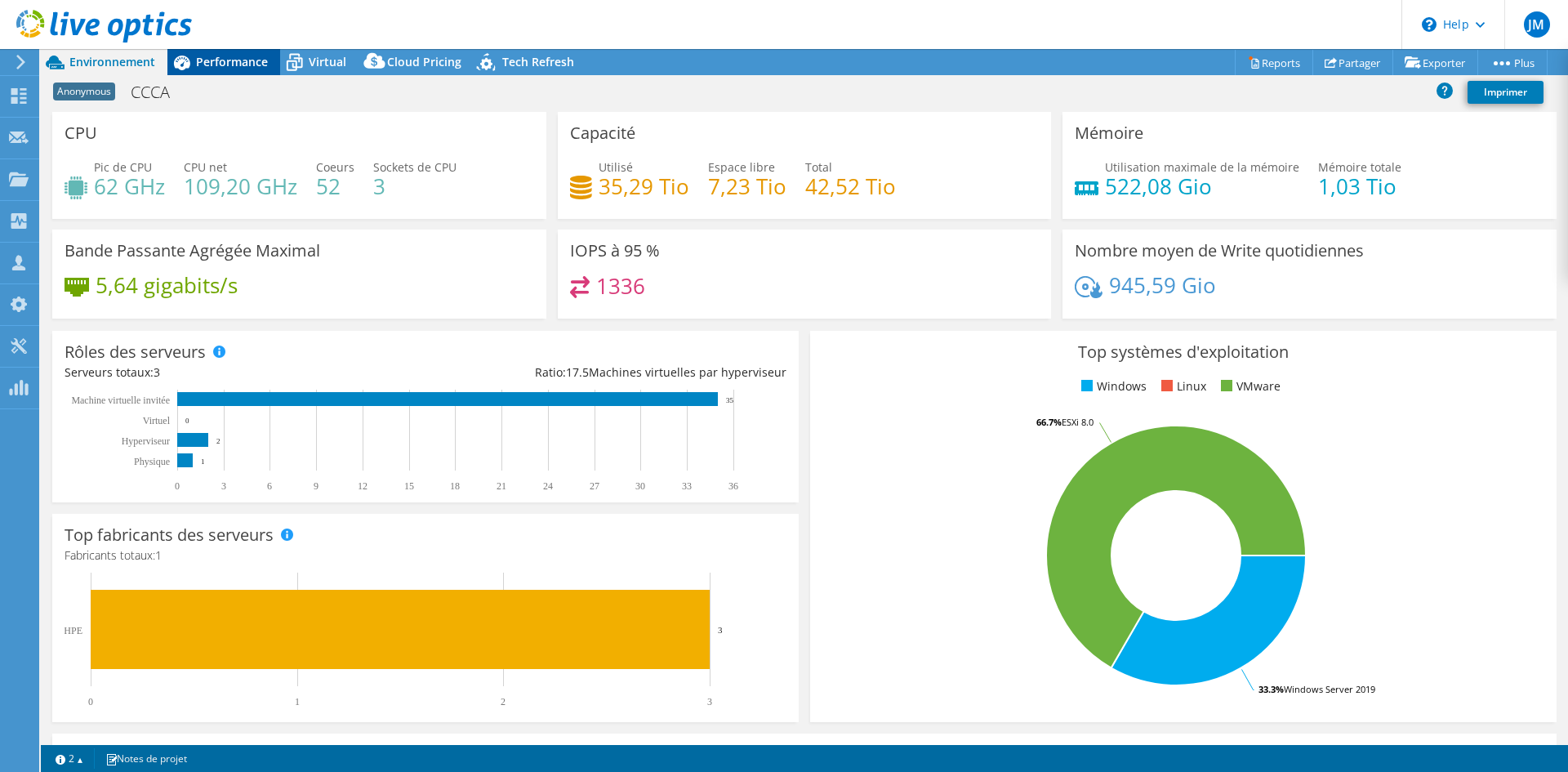
click at [218, 68] on span "Performance" at bounding box center [232, 62] width 72 height 15
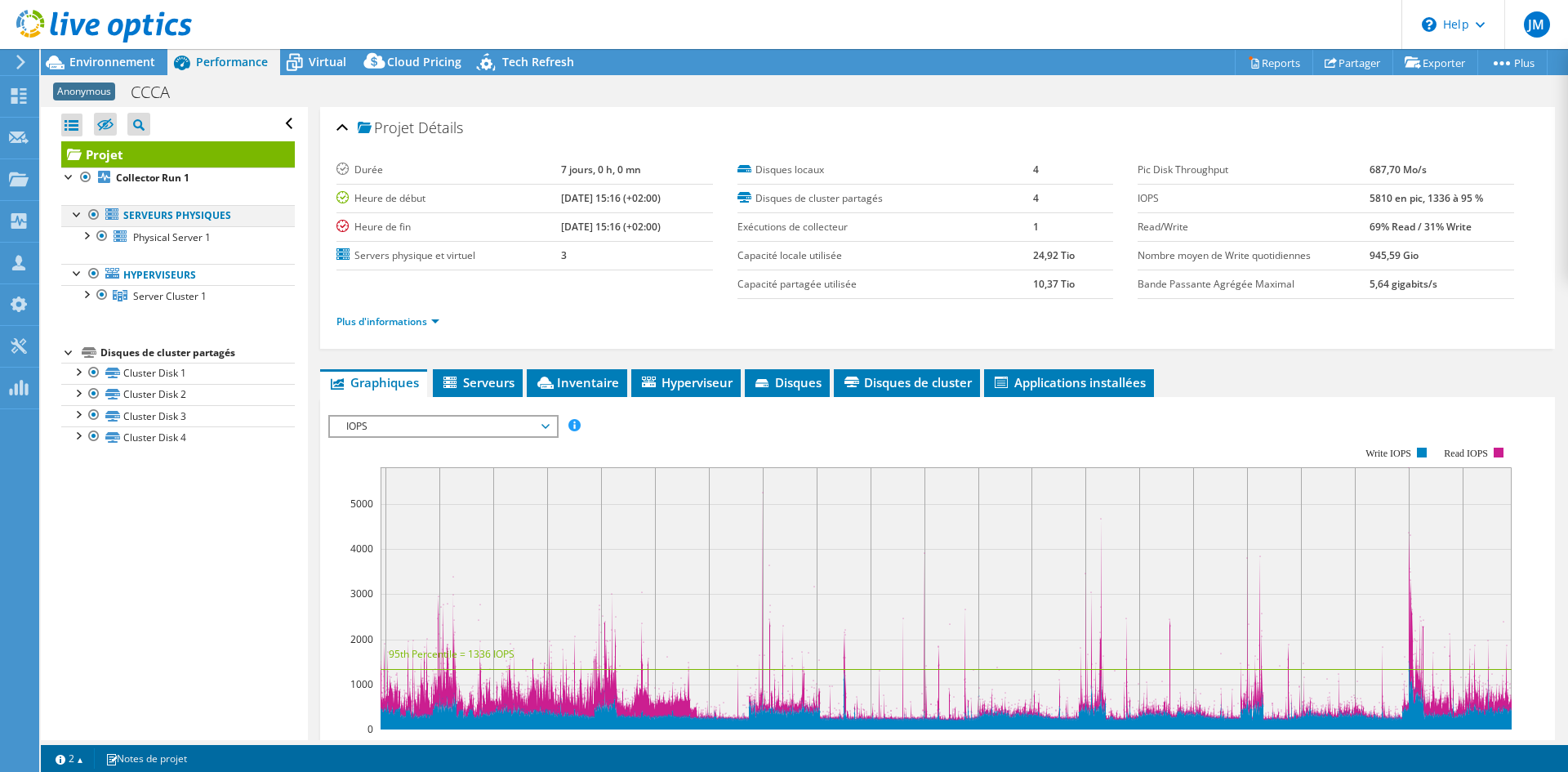
click at [91, 214] on div at bounding box center [93, 215] width 16 height 20
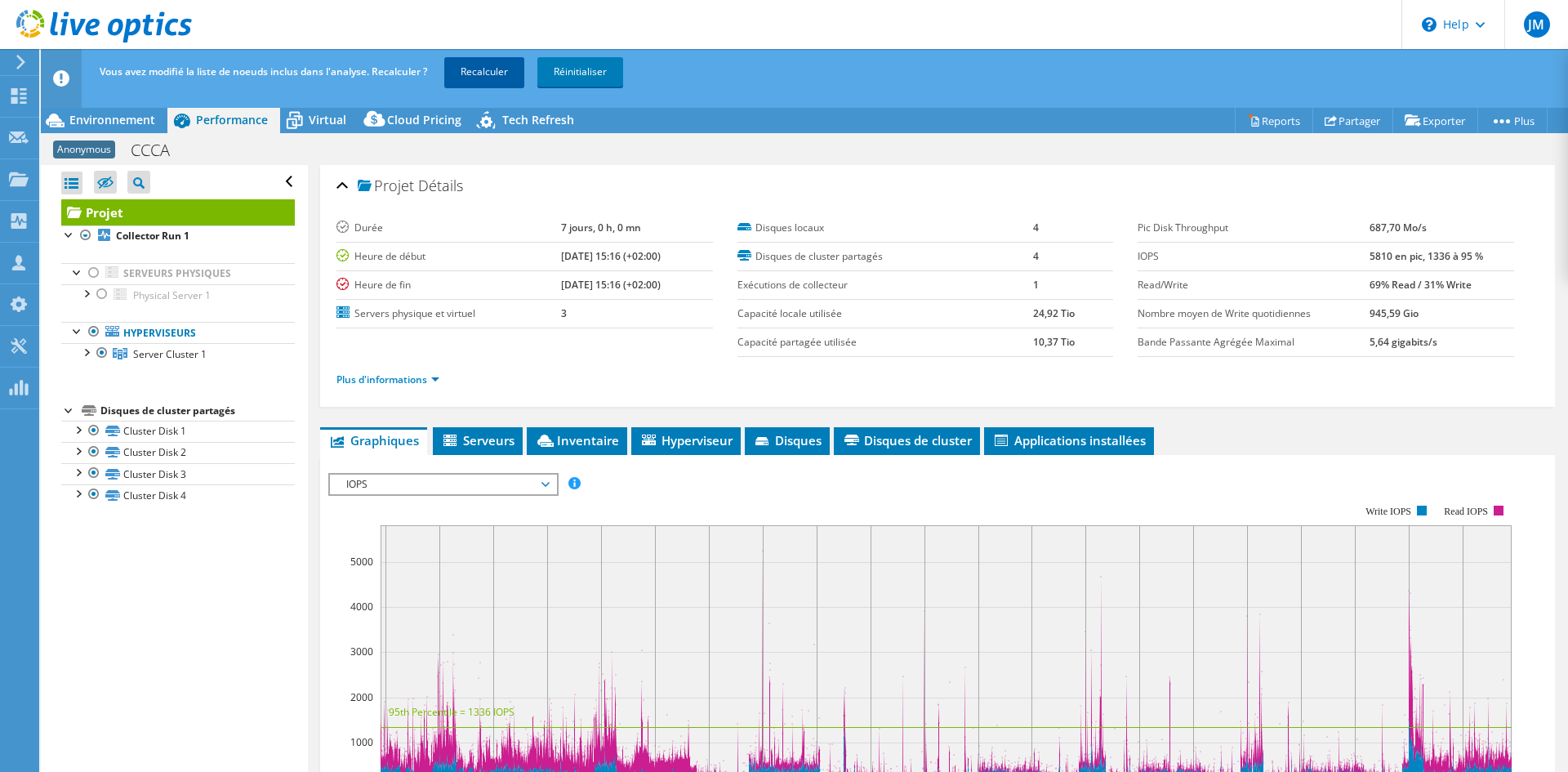
click at [488, 68] on link "Recalculer" at bounding box center [484, 72] width 80 height 29
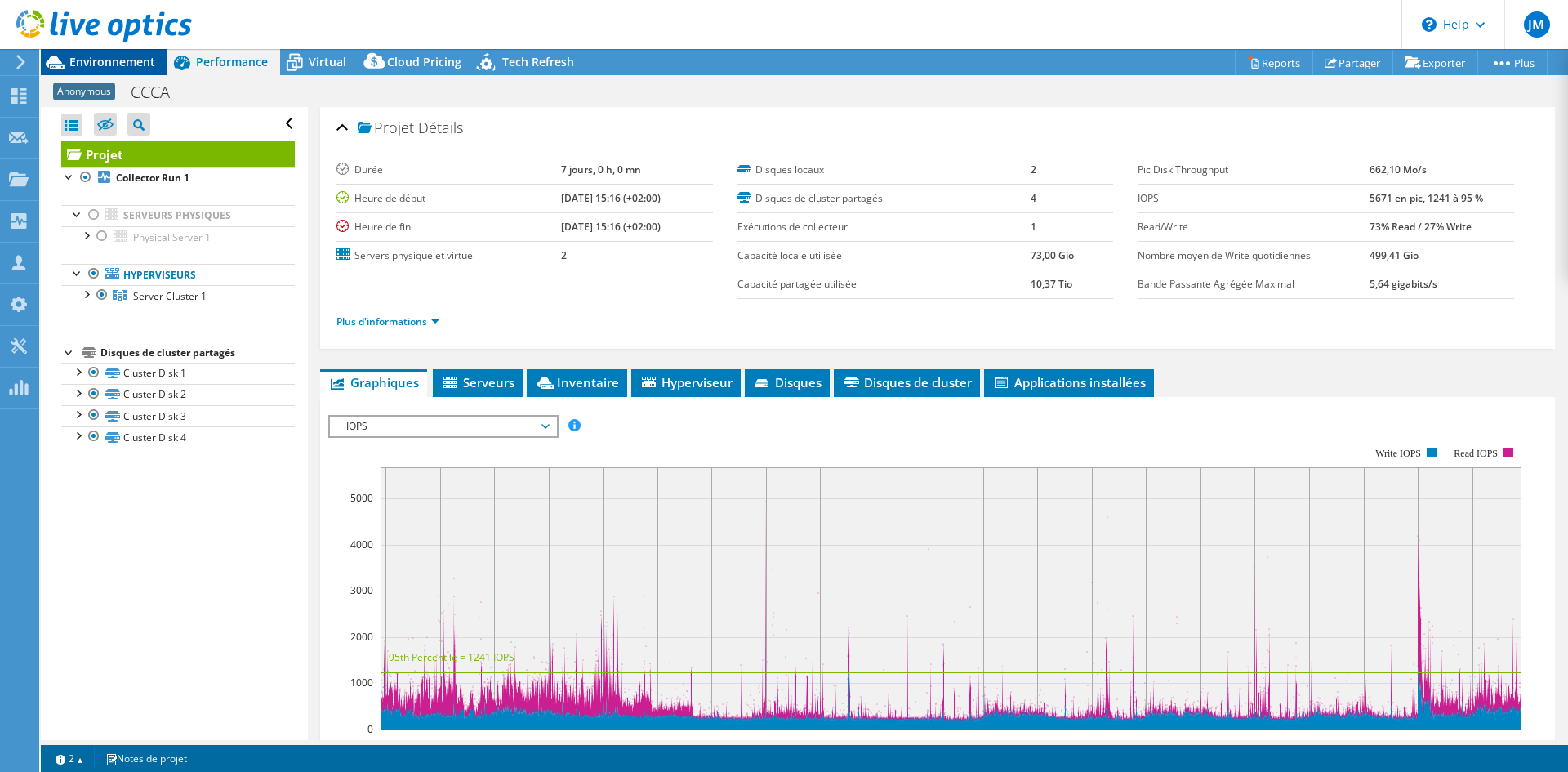
click at [121, 59] on span "Environnement" at bounding box center [112, 62] width 86 height 15
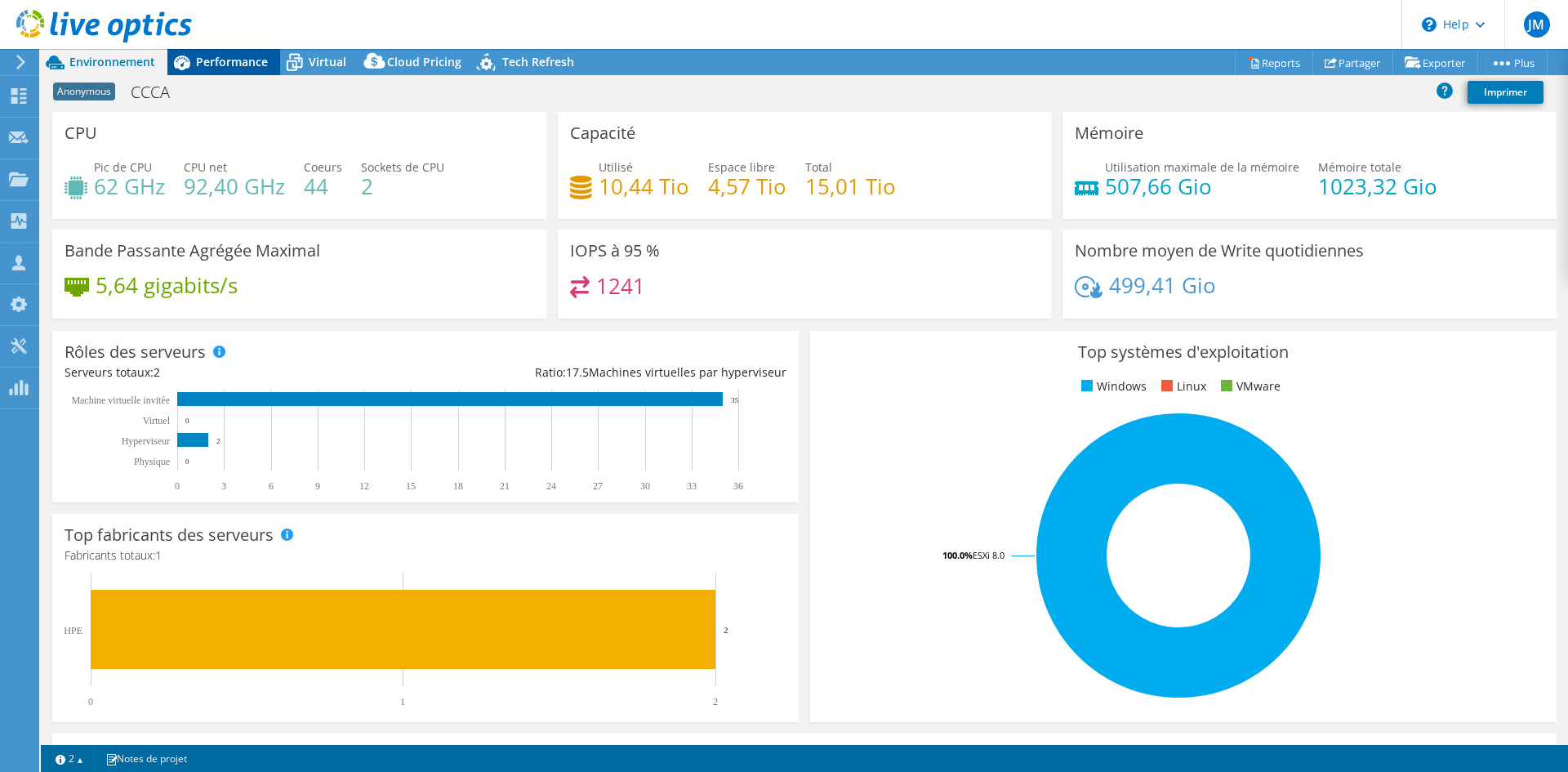
click at [232, 59] on span "Performance" at bounding box center [232, 62] width 72 height 15
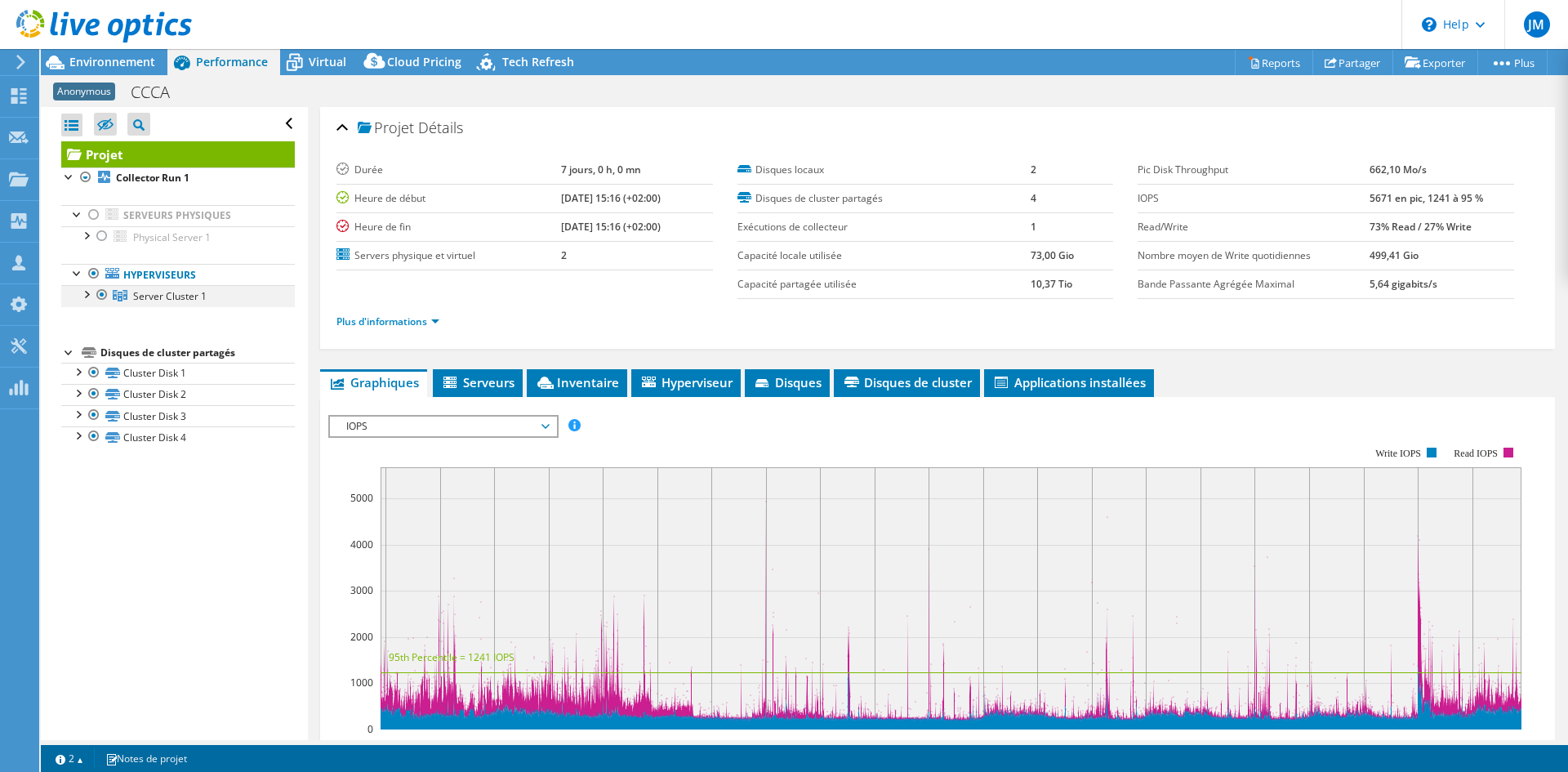
click at [89, 295] on div at bounding box center [86, 293] width 16 height 16
